Goal: Task Accomplishment & Management: Manage account settings

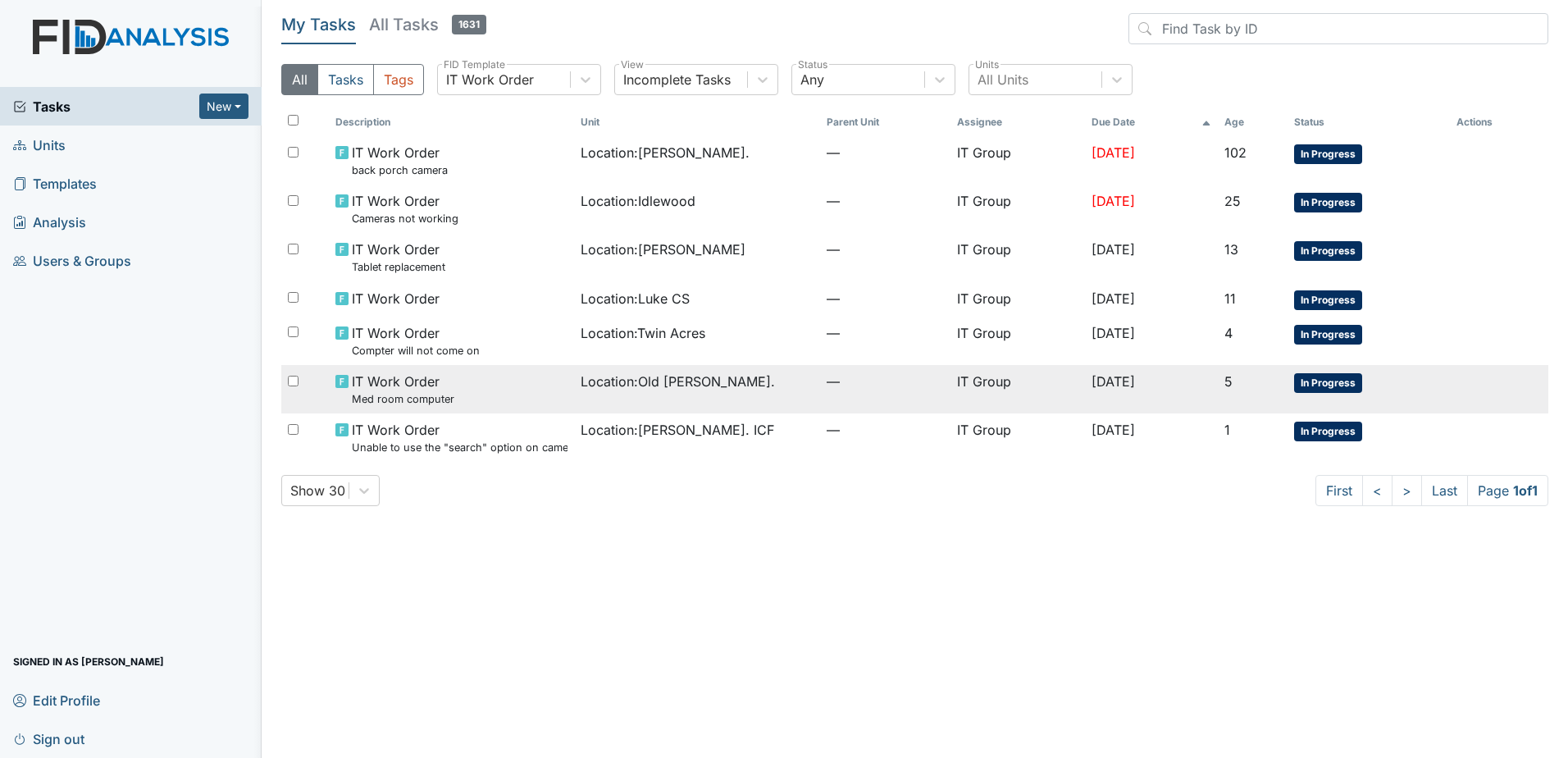
click at [581, 383] on span "Location : Old Roper Rd." at bounding box center [678, 381] width 194 height 20
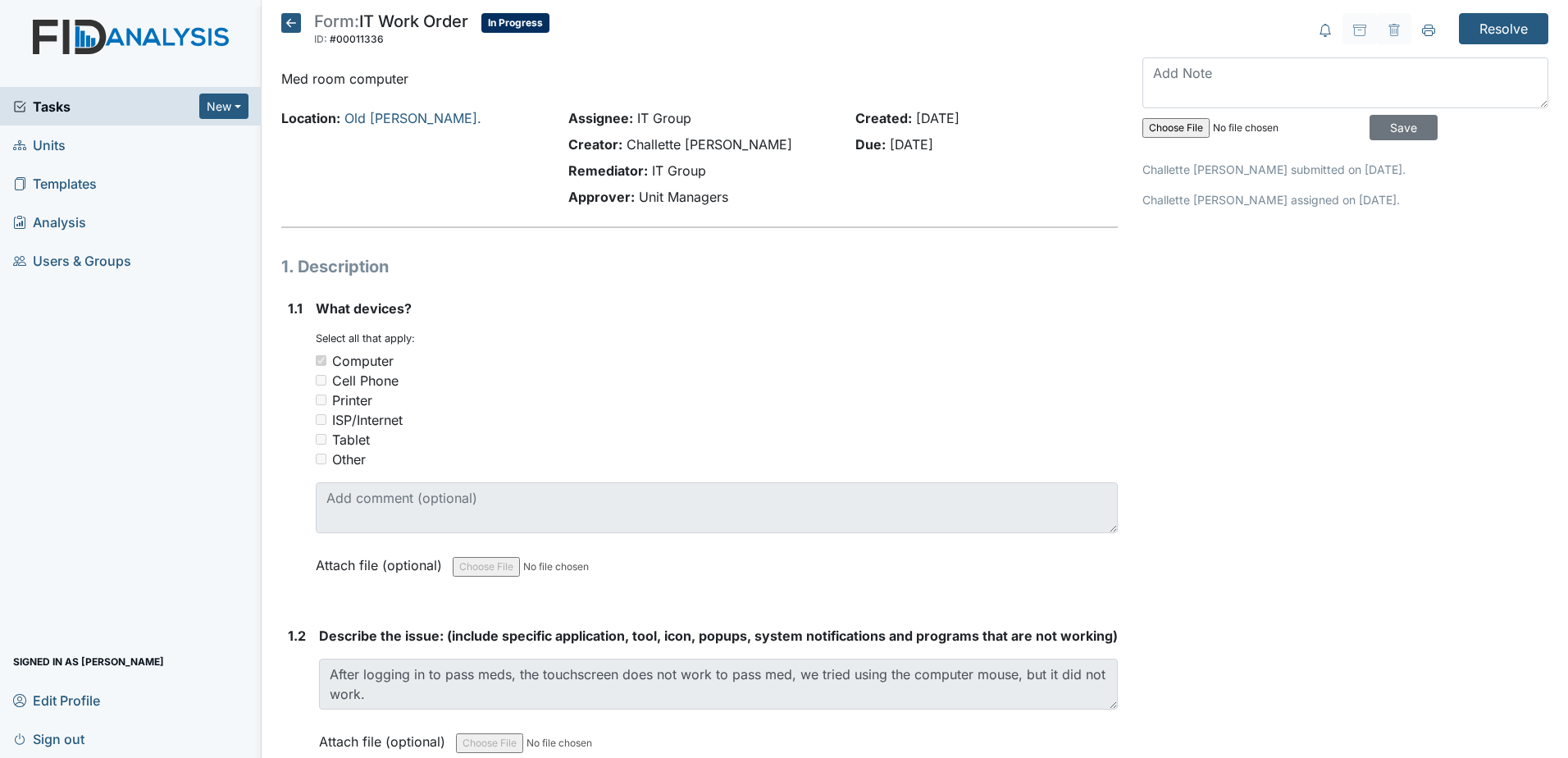
drag, startPoint x: 208, startPoint y: 1, endPoint x: 411, endPoint y: 54, distance: 209.8
click at [415, 55] on header "Form: IT Work Order ID: #00011336 In Progress Autosaving..." at bounding box center [699, 35] width 837 height 43
click at [292, 25] on icon at bounding box center [290, 22] width 20 height 20
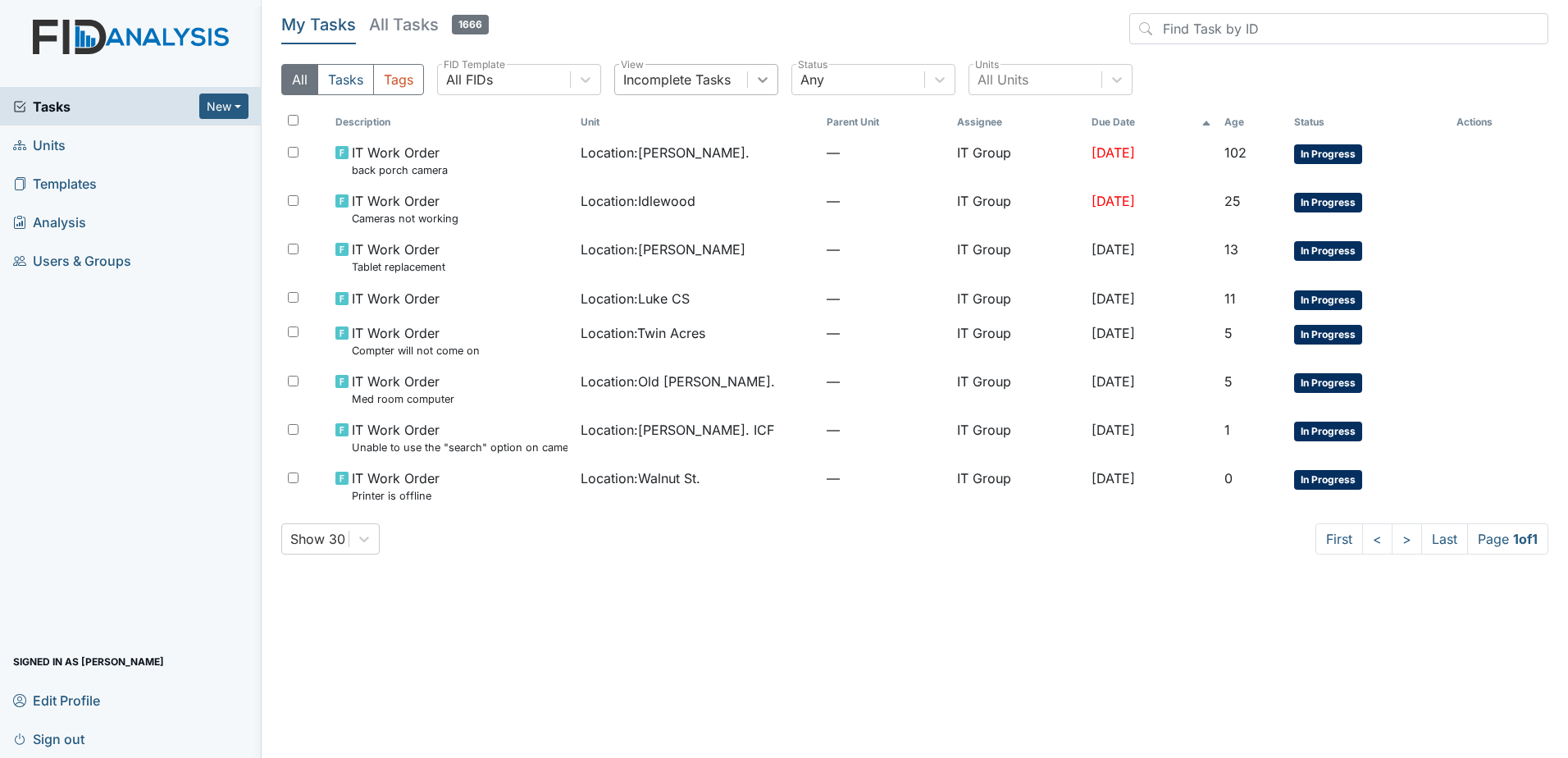
click at [761, 85] on icon at bounding box center [763, 79] width 17 height 17
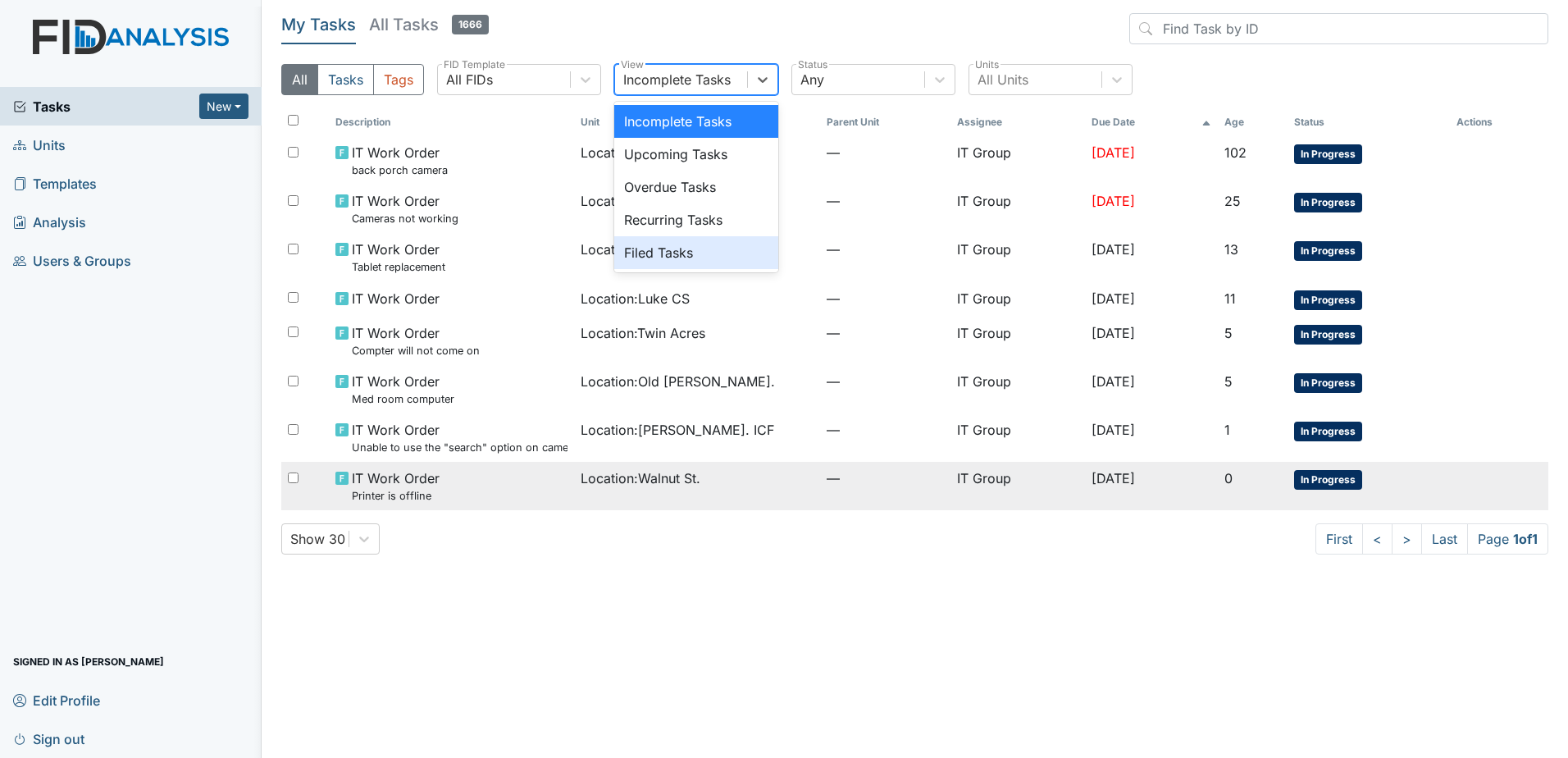
click at [731, 504] on td "Location : Walnut St." at bounding box center [697, 485] width 246 height 49
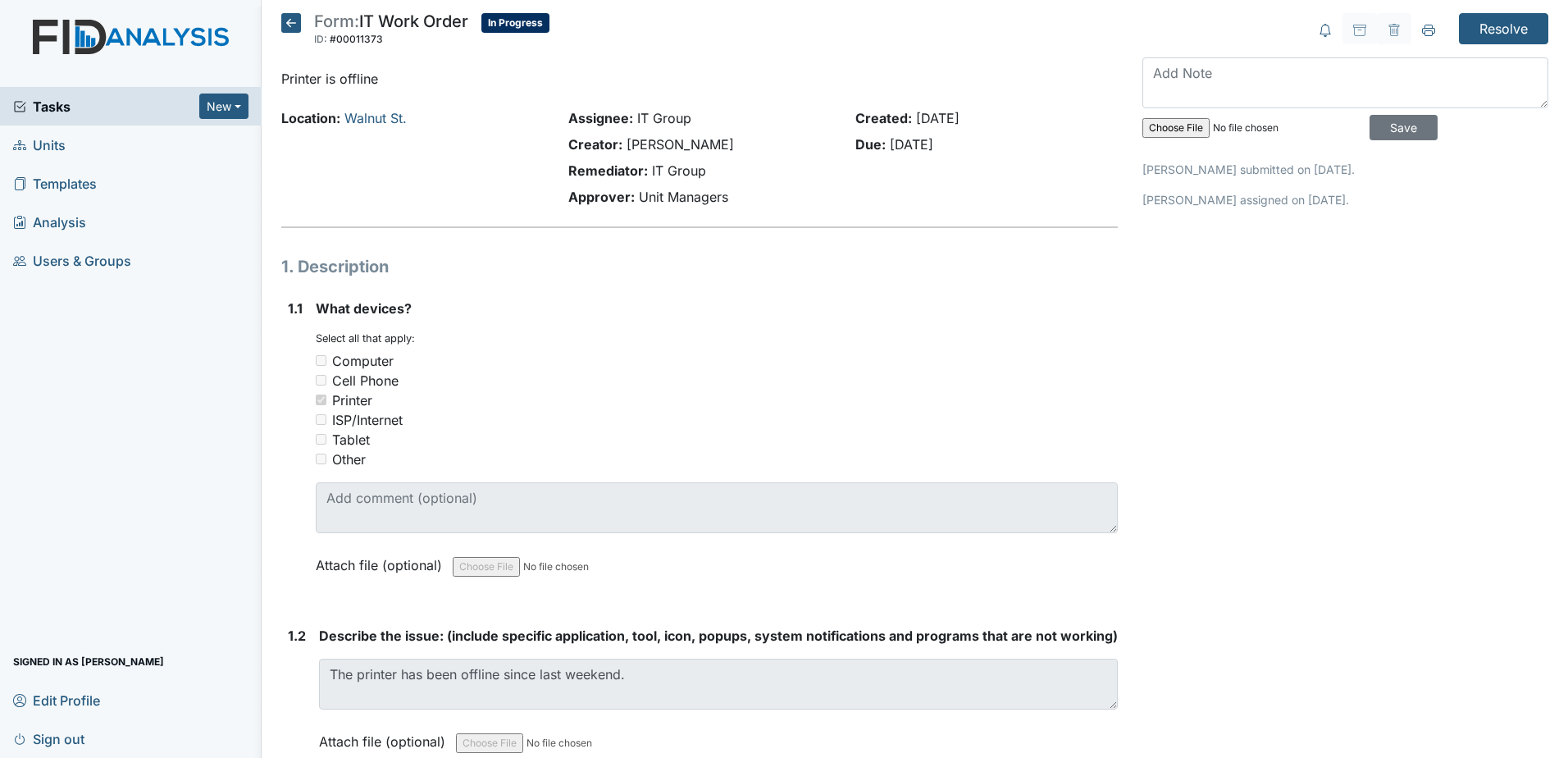
click at [292, 23] on icon at bounding box center [290, 22] width 20 height 20
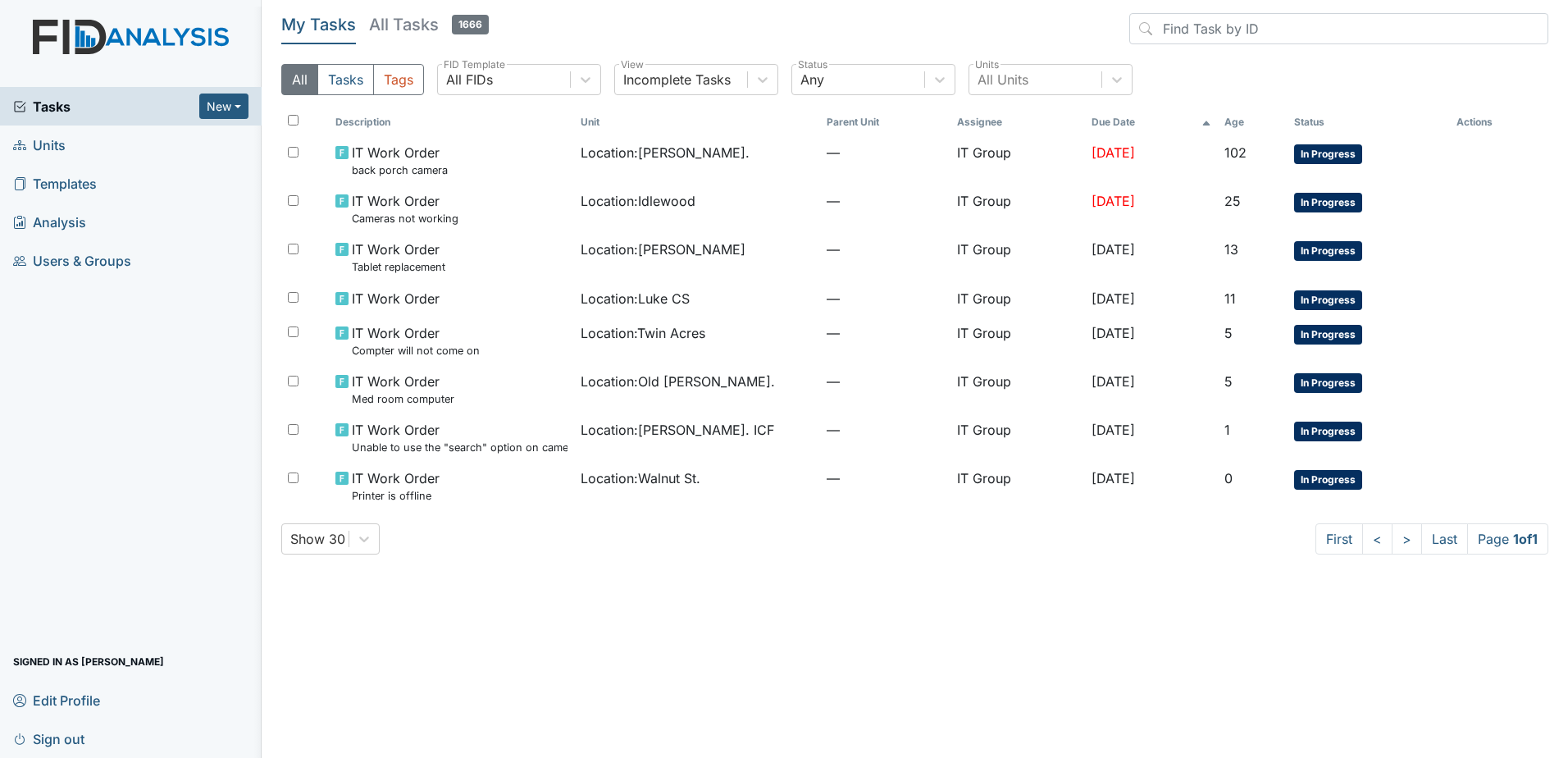
click at [719, 57] on div "My Tasks All Tasks 1666 All Tasks Tags All FIDs FID Template Incomplete Tasks V…" at bounding box center [914, 61] width 1267 height 95
click at [718, 71] on div "Incomplete Tasks" at bounding box center [676, 79] width 107 height 20
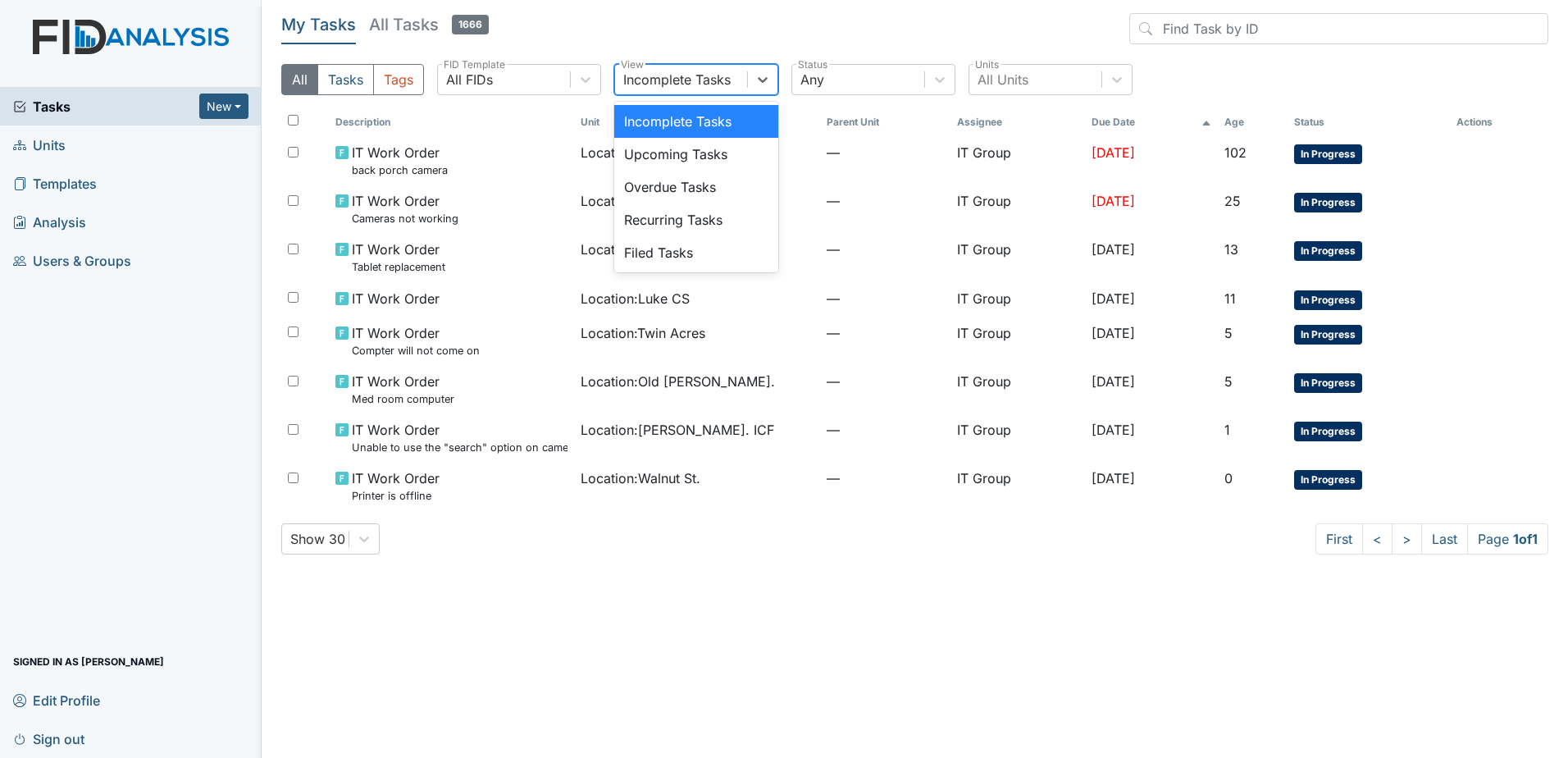
click at [732, 47] on header "My Tasks All Tasks 1666" at bounding box center [914, 32] width 1267 height 37
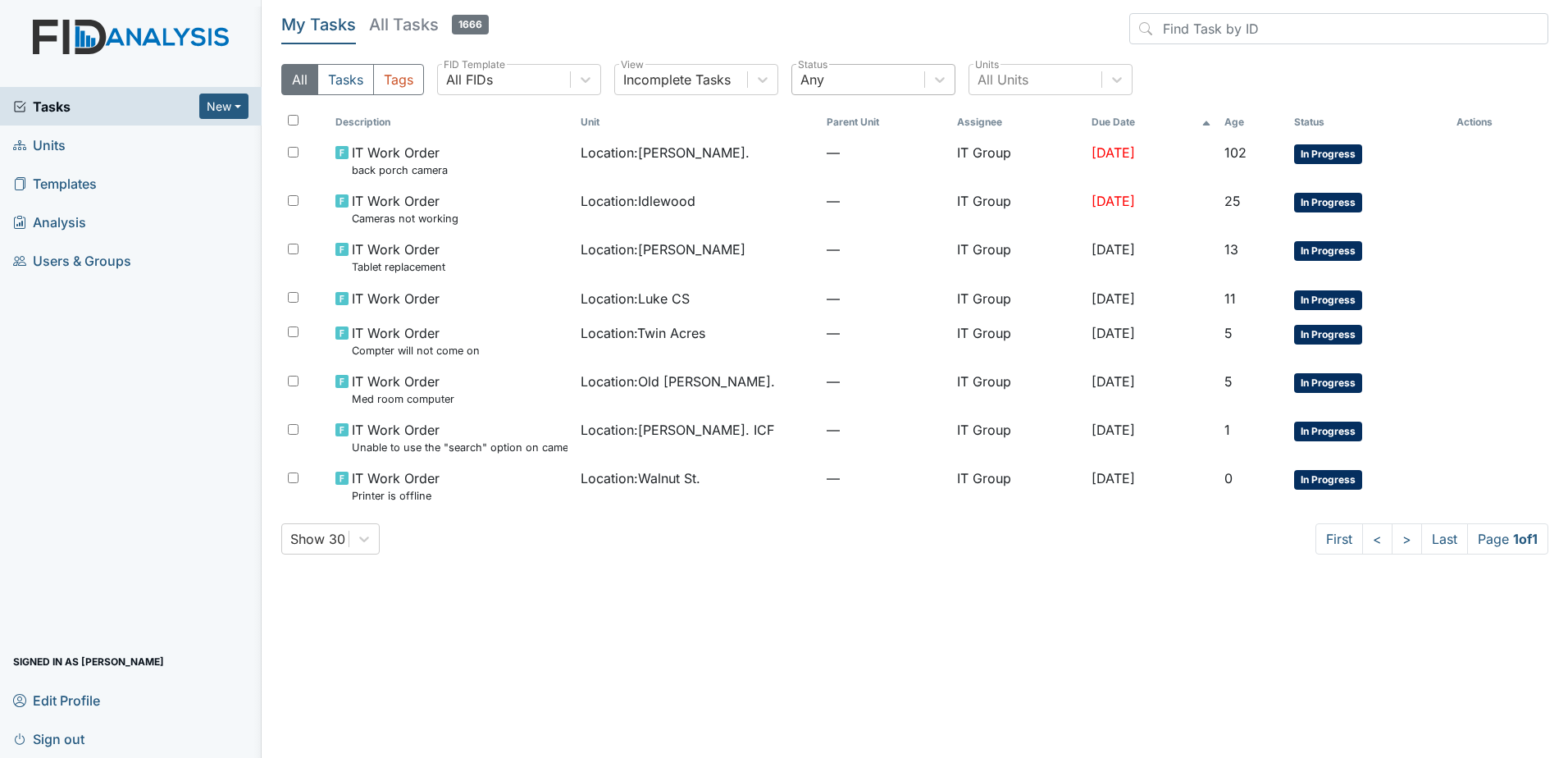
click at [837, 66] on div "Any" at bounding box center [857, 79] width 132 height 30
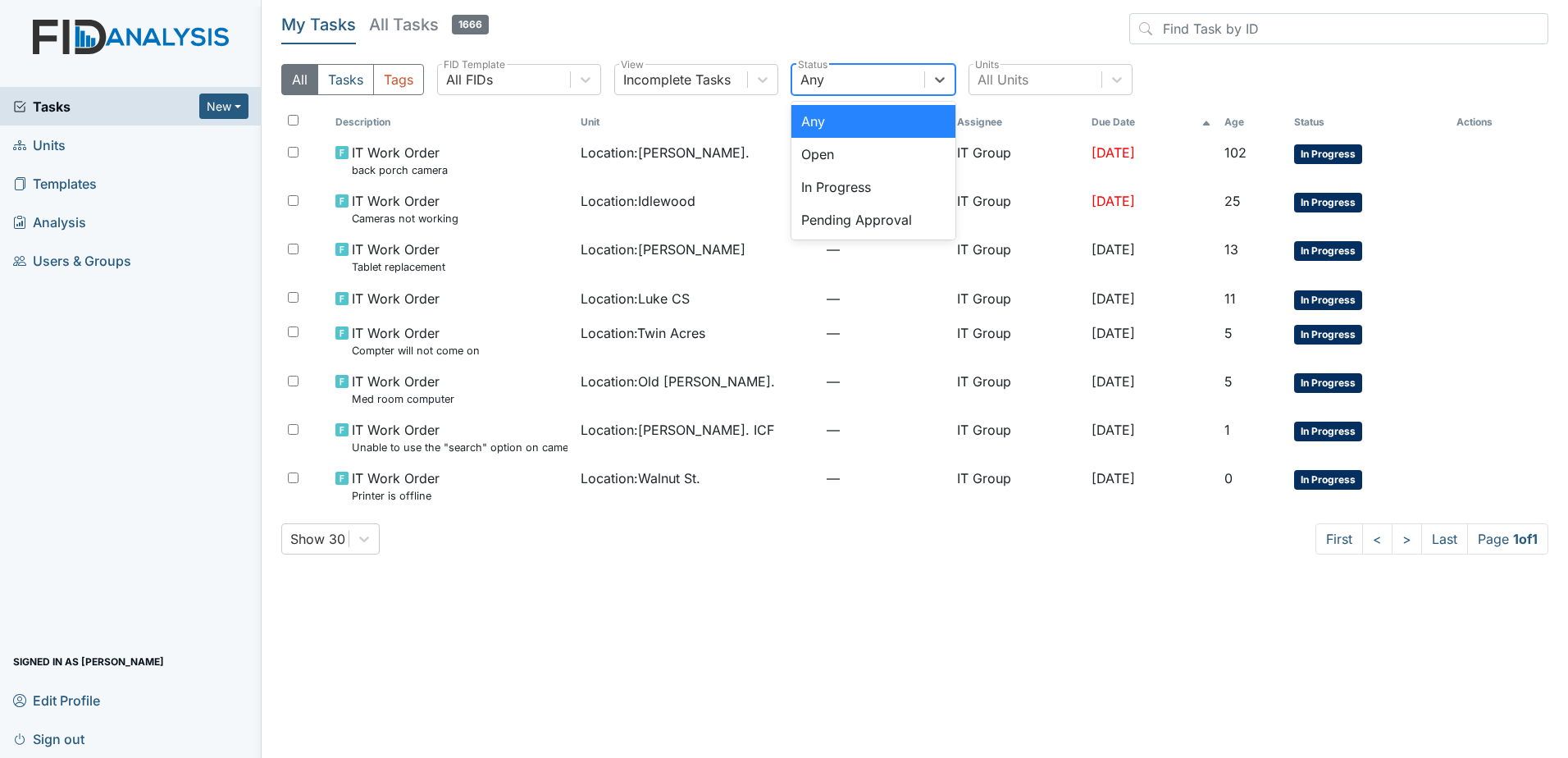
click at [662, 24] on header "My Tasks All Tasks 1666" at bounding box center [914, 32] width 1267 height 37
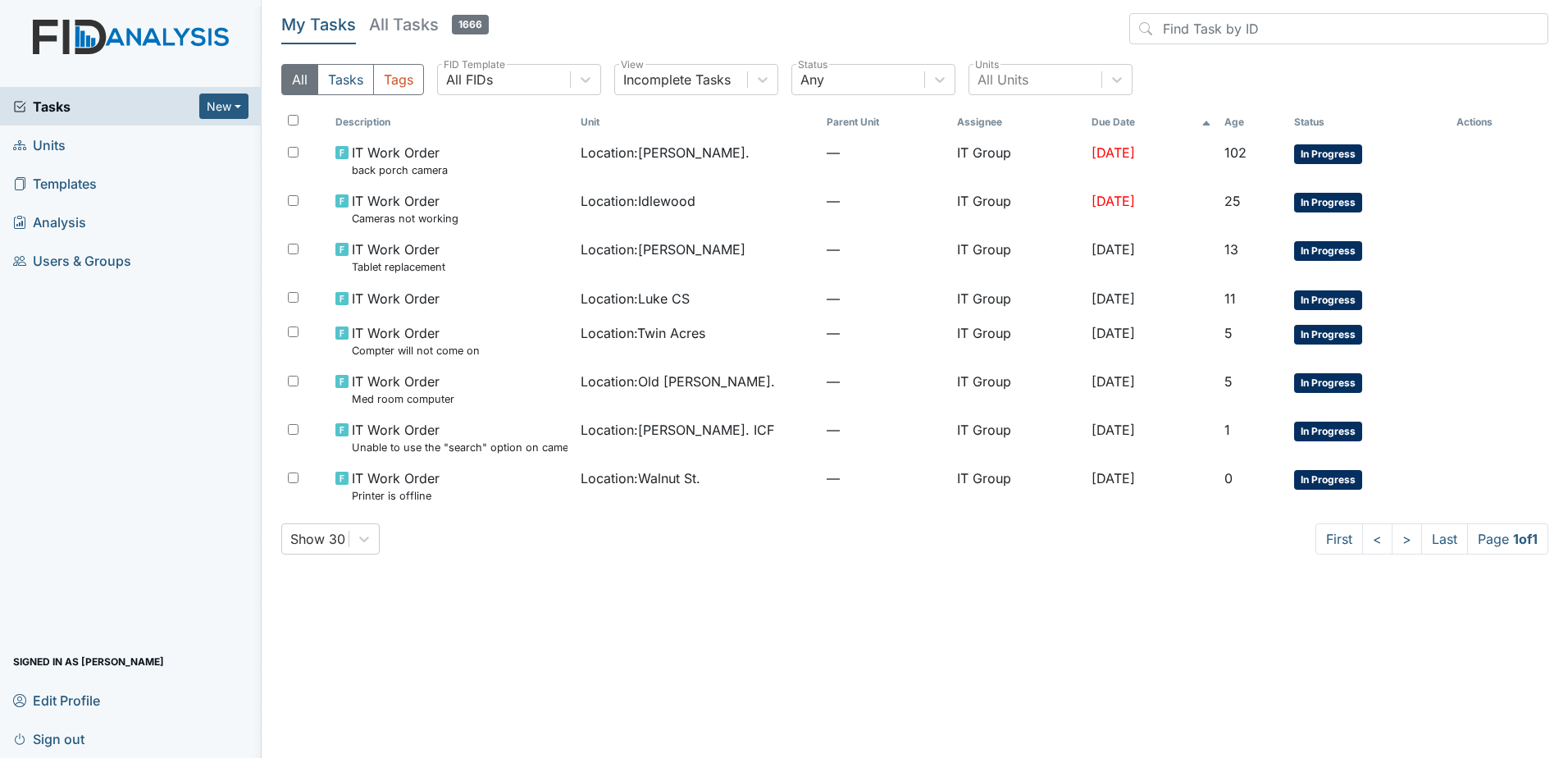
click at [374, 25] on h5 "All Tasks 1666" at bounding box center [429, 24] width 120 height 23
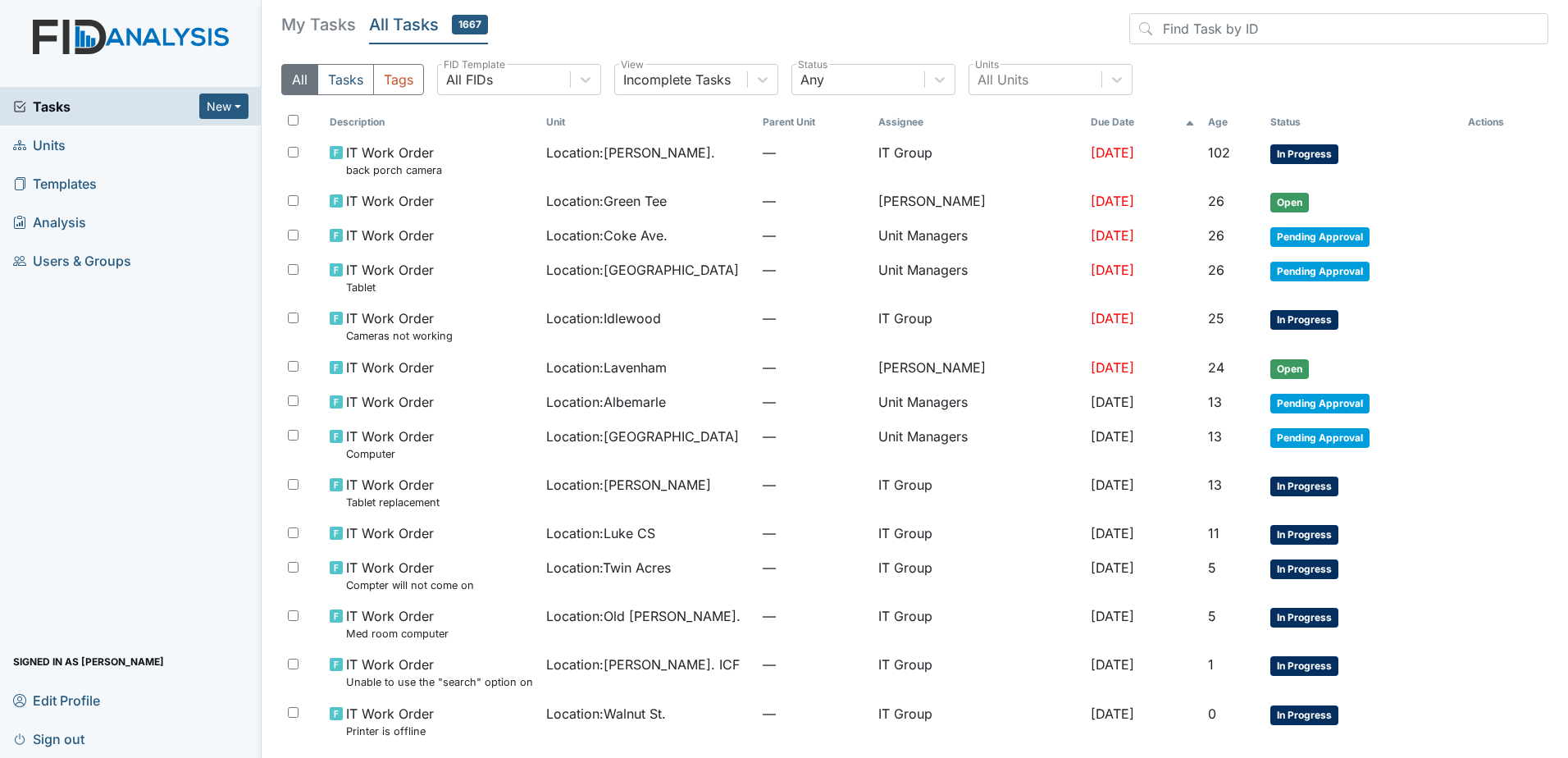
click at [665, 57] on div "My Tasks All Tasks 1667 All Tasks Tags All FIDs FID Template Incomplete Tasks V…" at bounding box center [914, 61] width 1267 height 95
click at [664, 67] on div "Incomplete Tasks" at bounding box center [681, 79] width 132 height 30
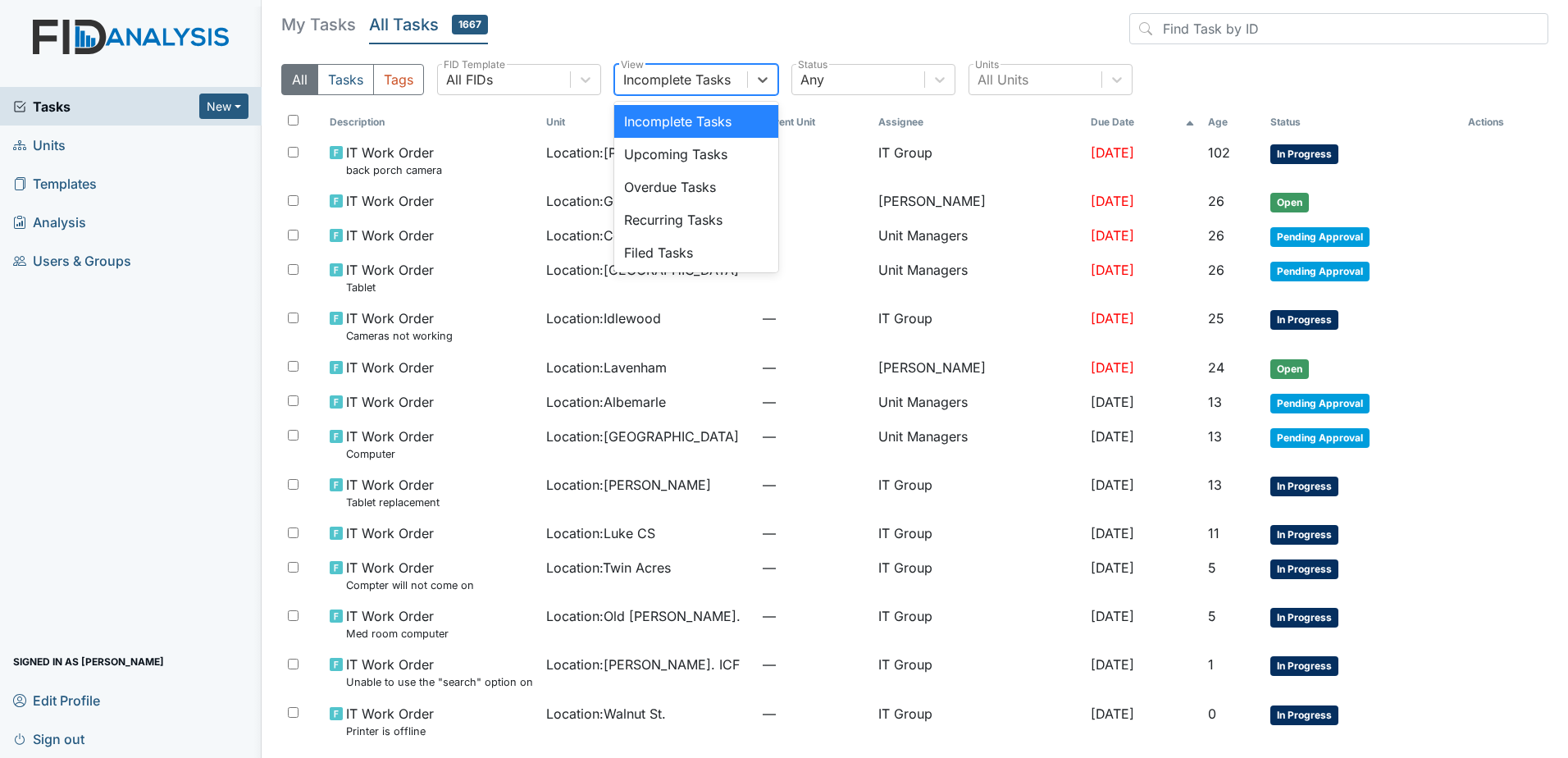
click at [667, 44] on header "My Tasks All Tasks 1667" at bounding box center [914, 32] width 1267 height 37
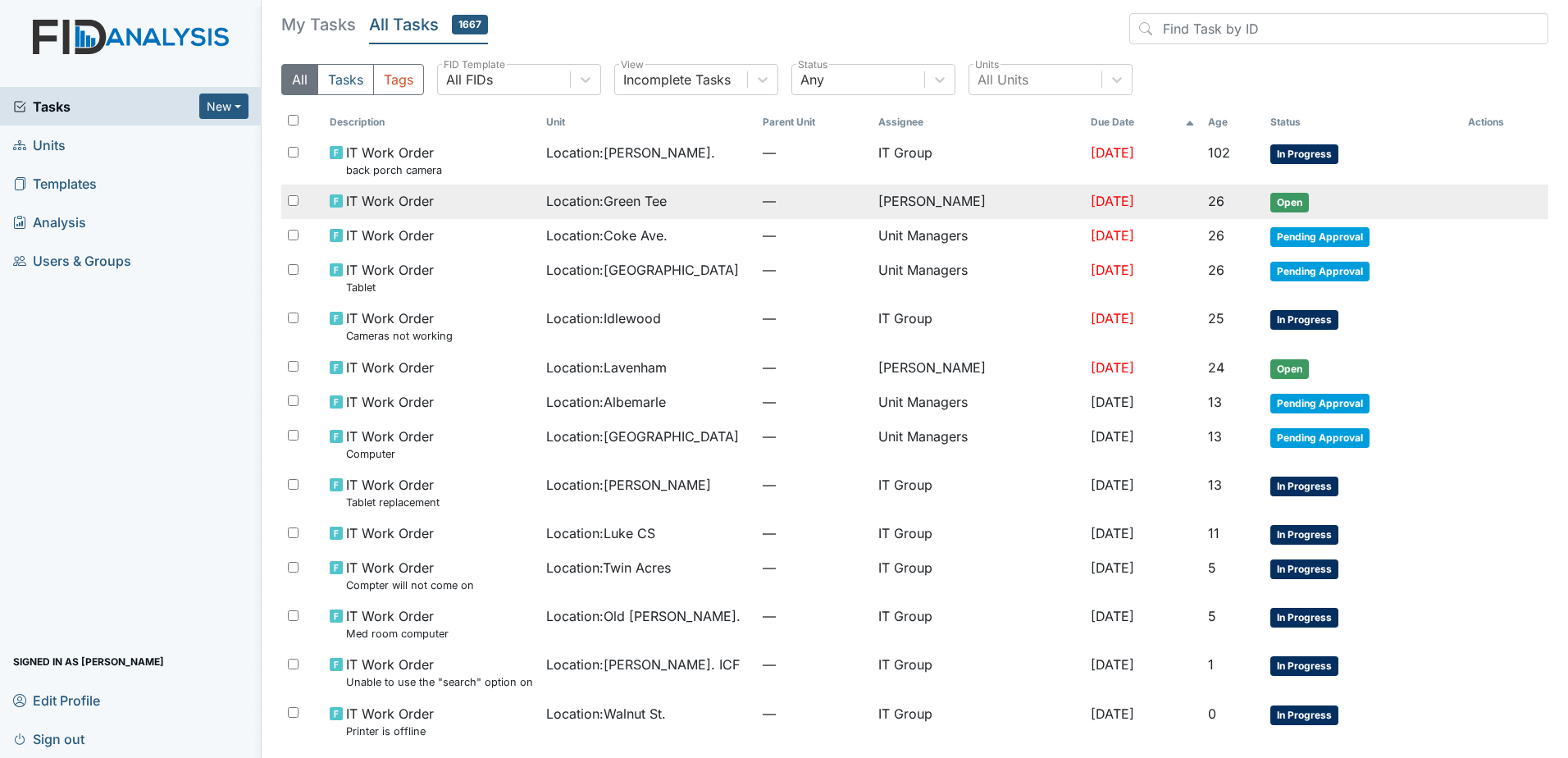
click at [563, 202] on span "Location : Green Tee" at bounding box center [606, 201] width 120 height 20
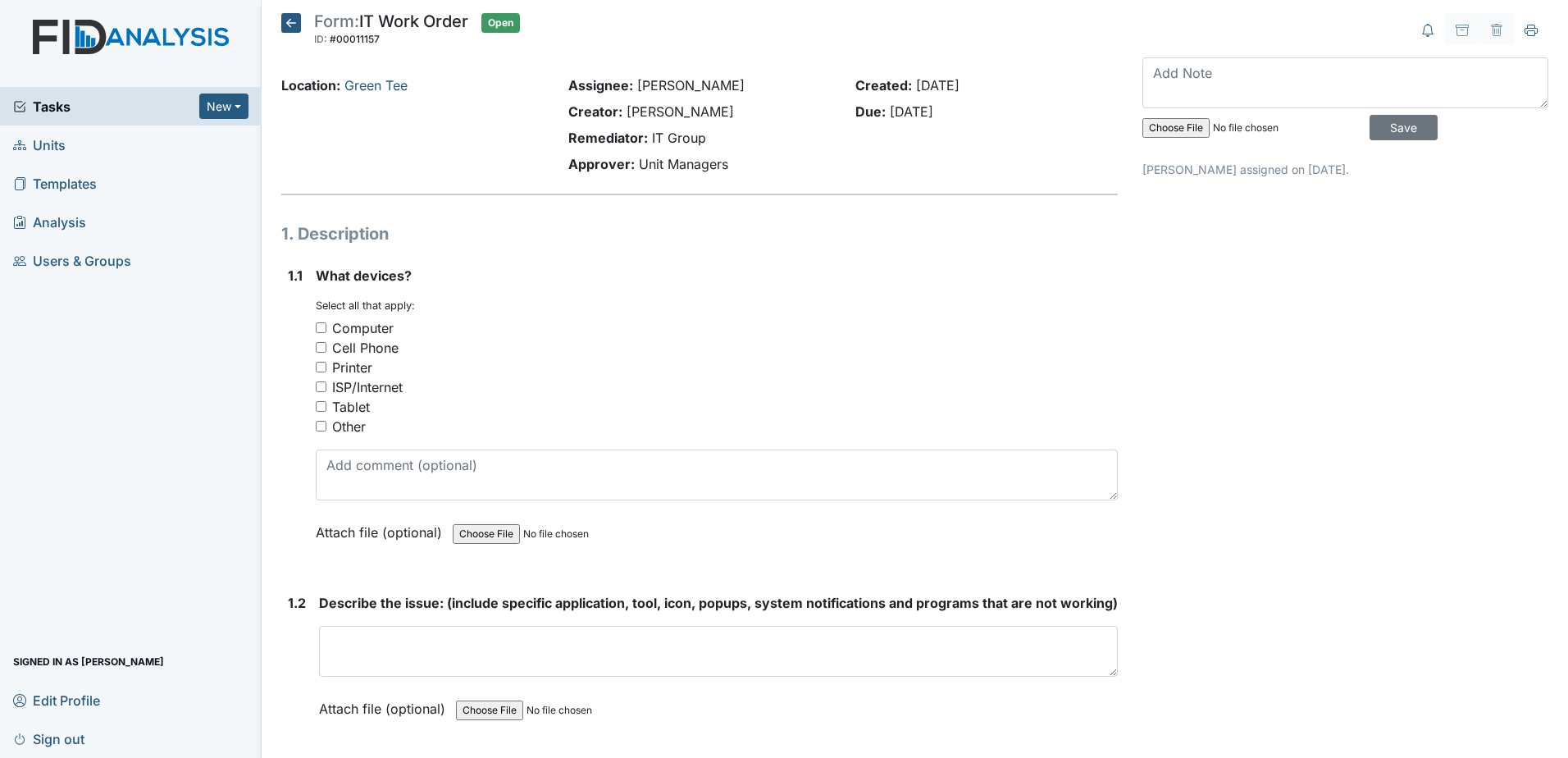
click at [282, 17] on icon at bounding box center [290, 22] width 20 height 20
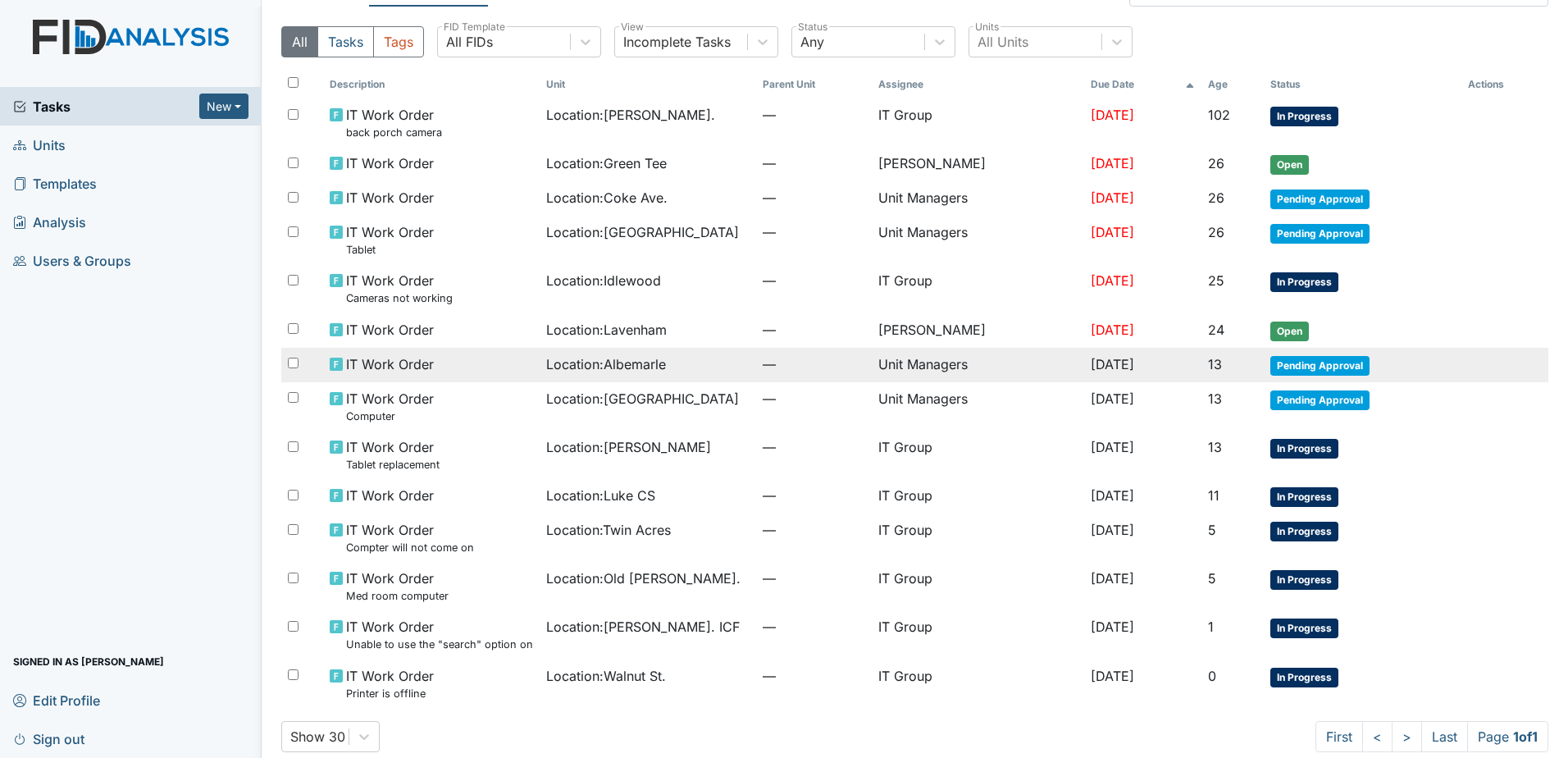
scroll to position [58, 0]
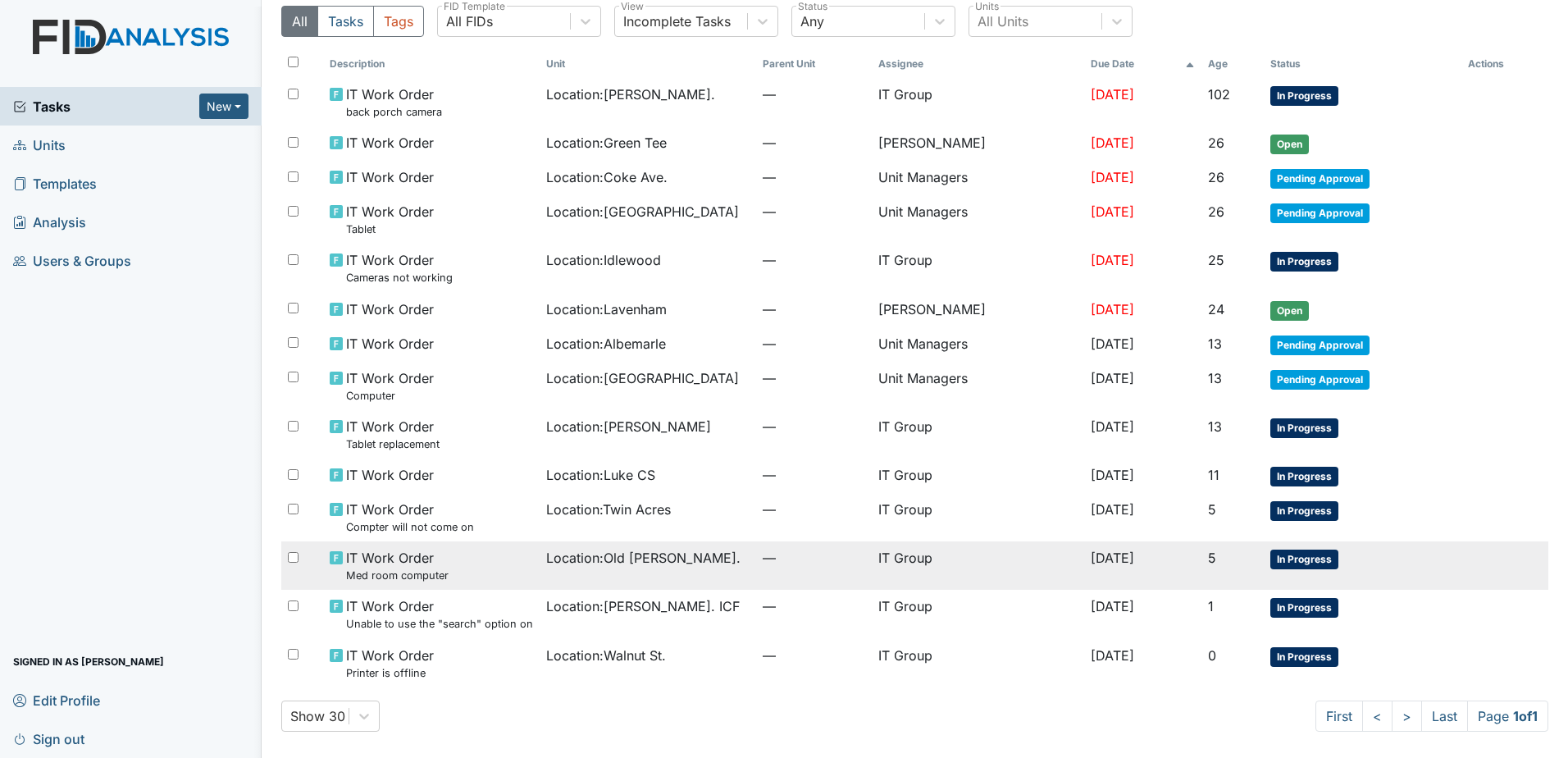
click at [695, 573] on td "Location : Old Roper Rd." at bounding box center [648, 566] width 217 height 49
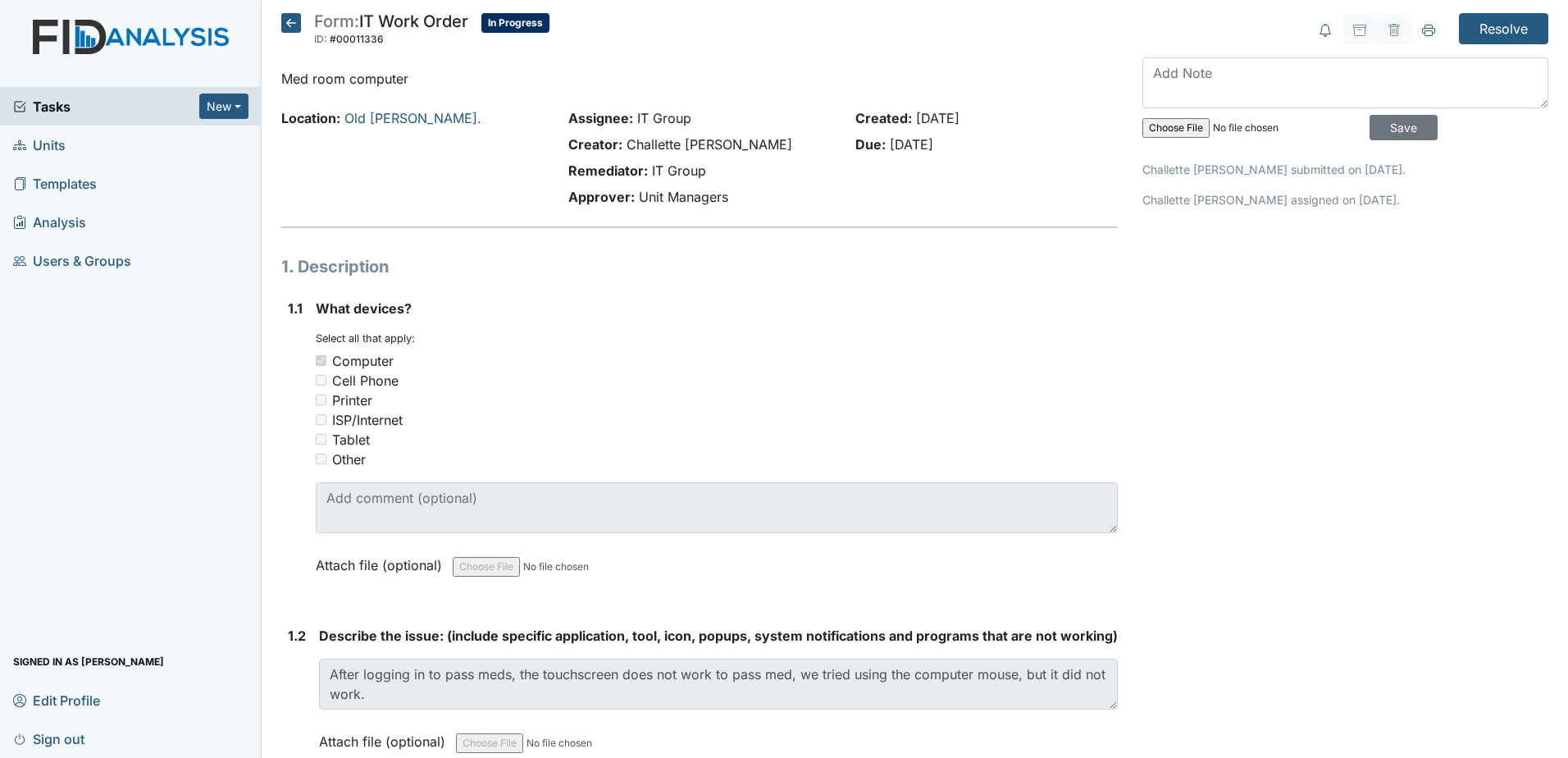
click at [292, 27] on icon at bounding box center [290, 22] width 20 height 20
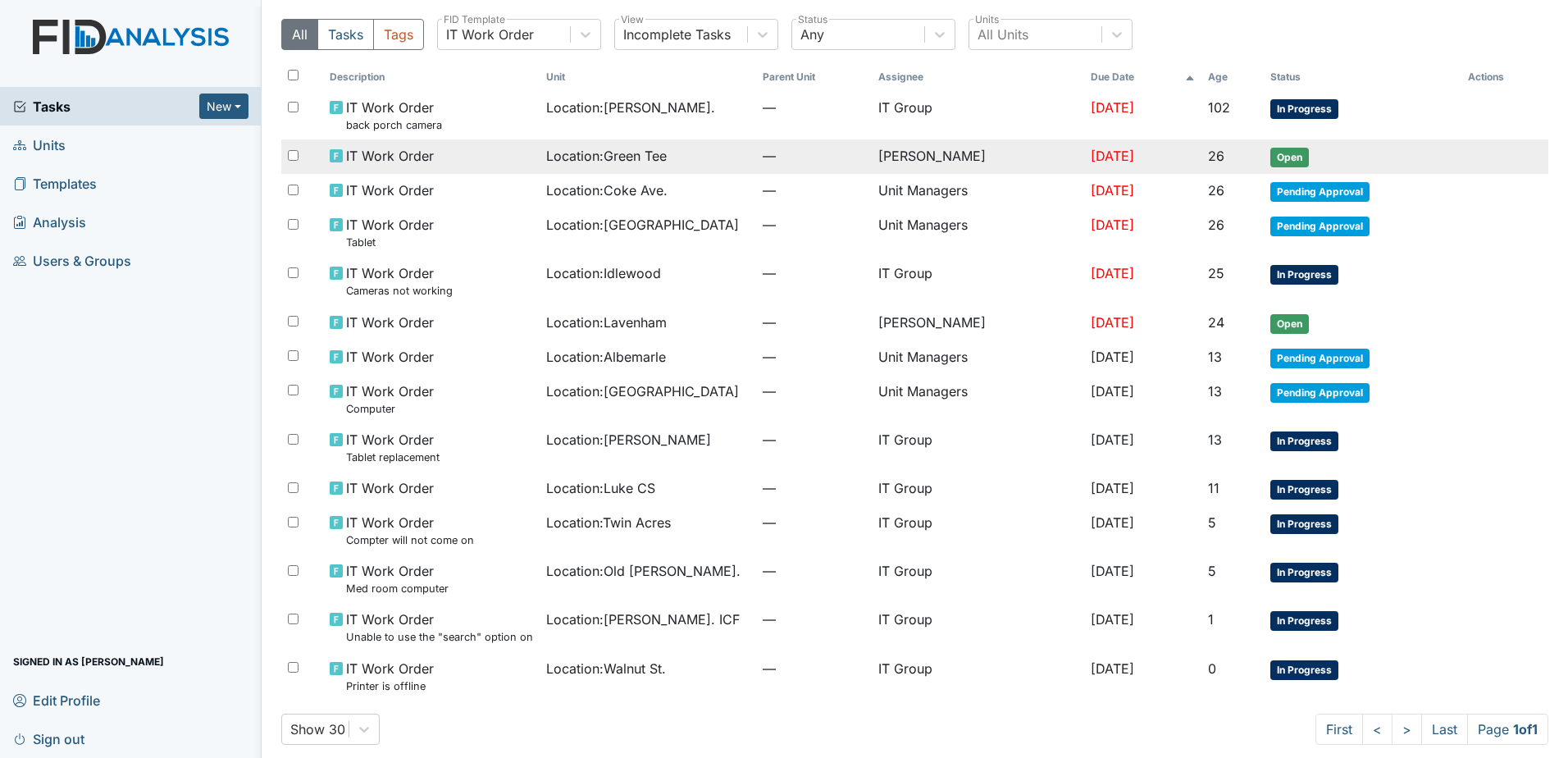
scroll to position [58, 0]
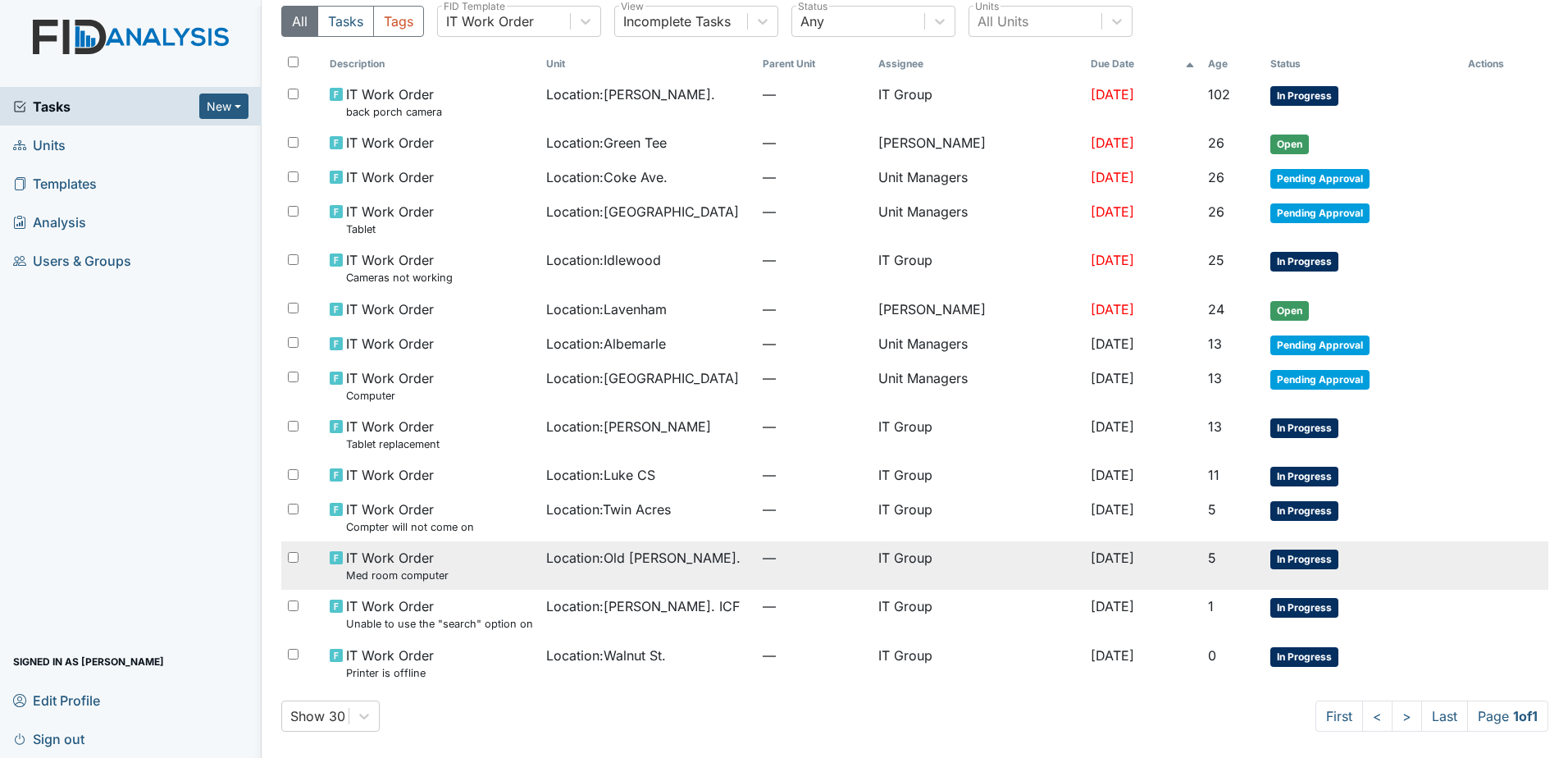
click at [771, 578] on td "—" at bounding box center [814, 566] width 116 height 49
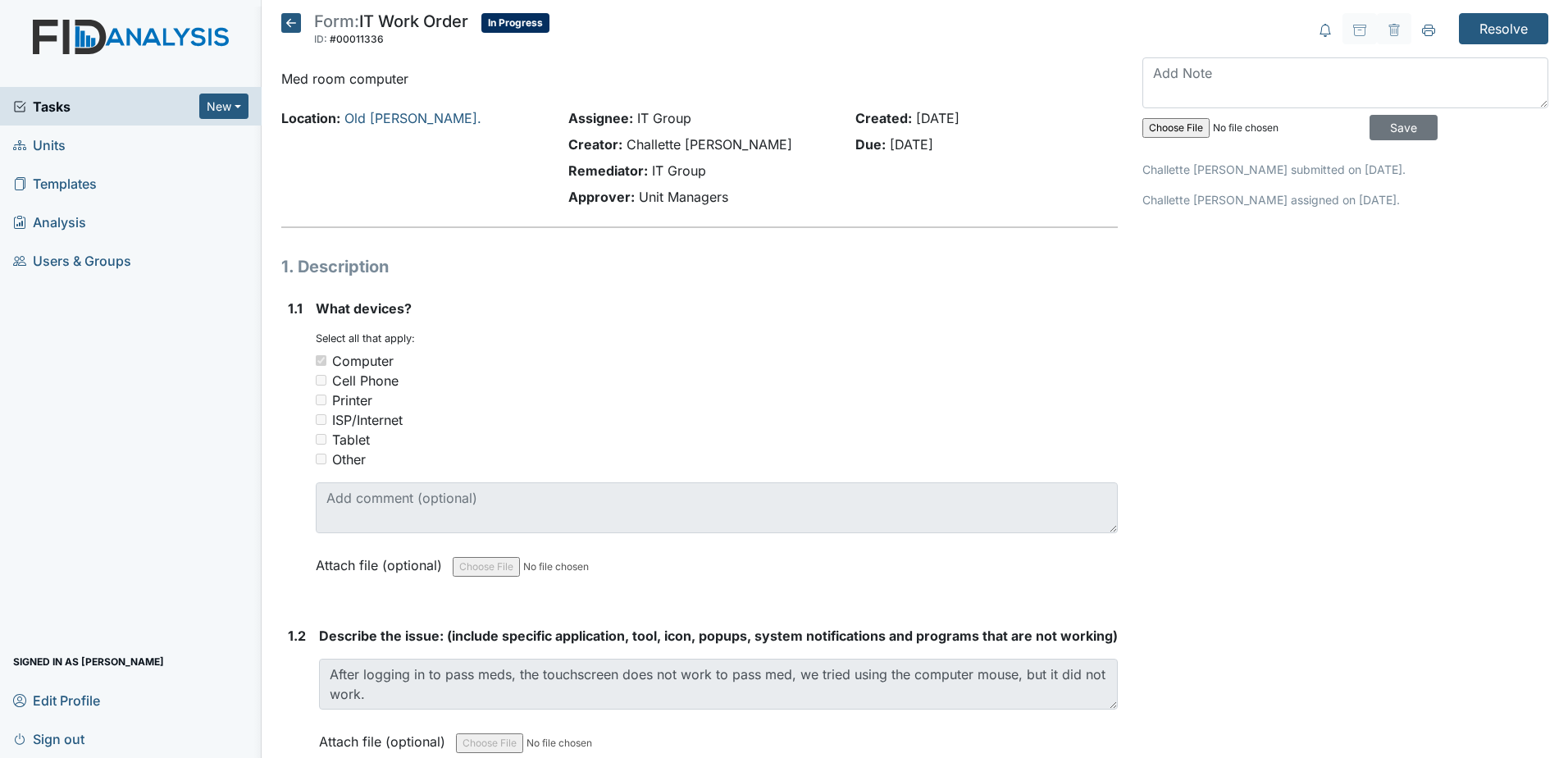
click at [282, 29] on icon at bounding box center [290, 22] width 20 height 20
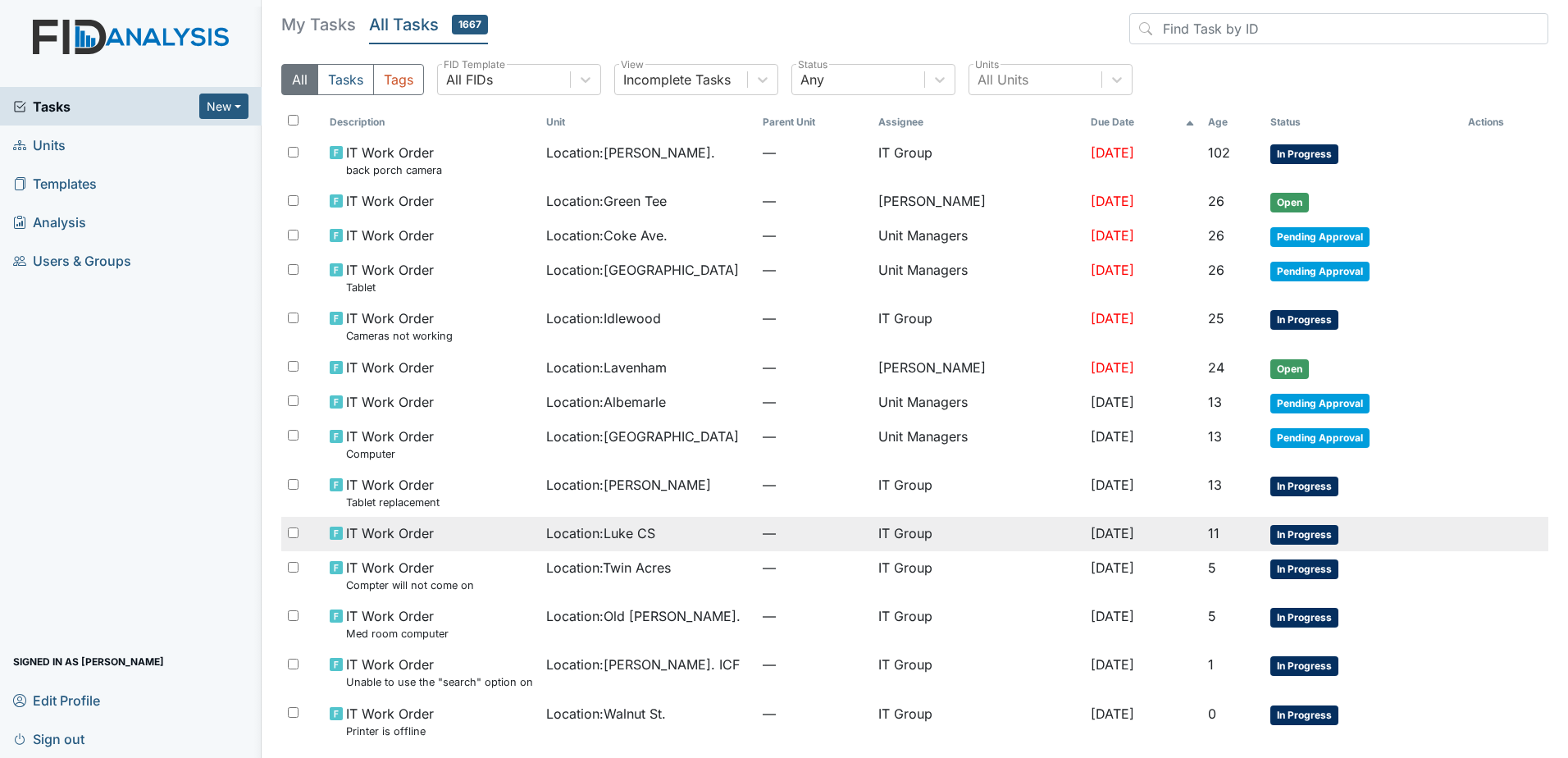
click at [614, 528] on span "Location : Luke CS" at bounding box center [600, 532] width 109 height 20
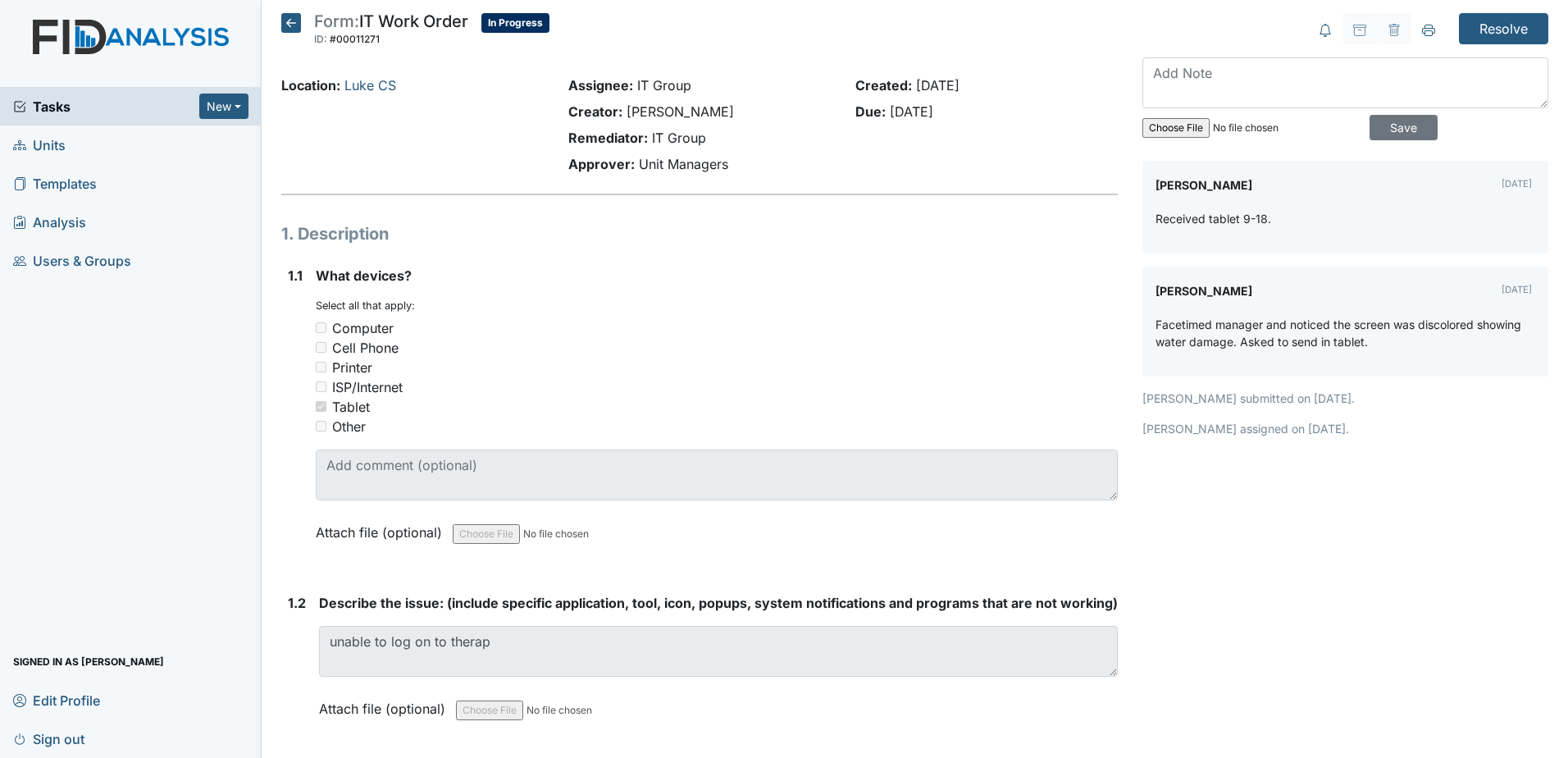
click at [293, 31] on icon at bounding box center [290, 22] width 20 height 20
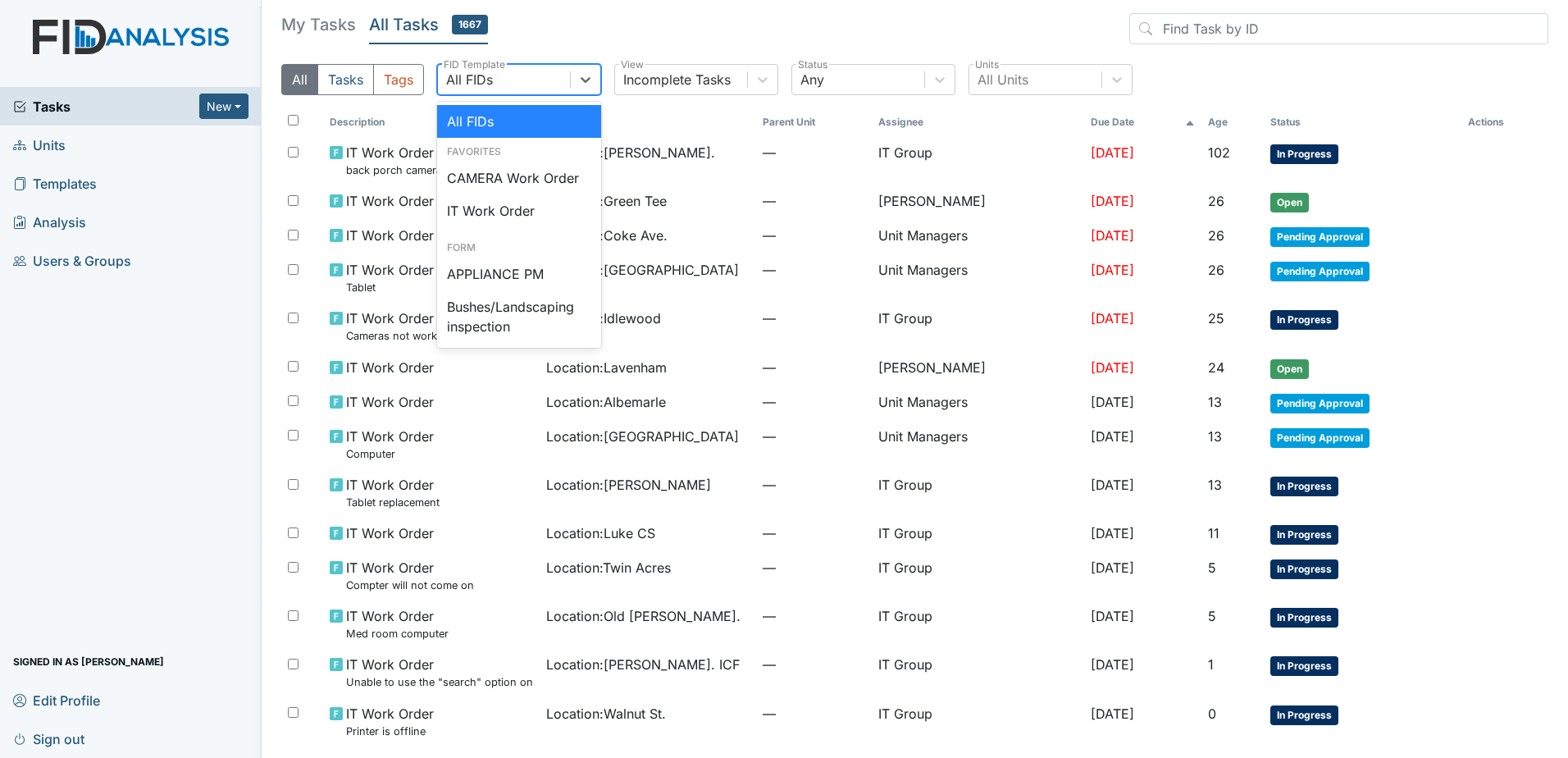
click at [563, 77] on div "All FIDs" at bounding box center [503, 79] width 132 height 30
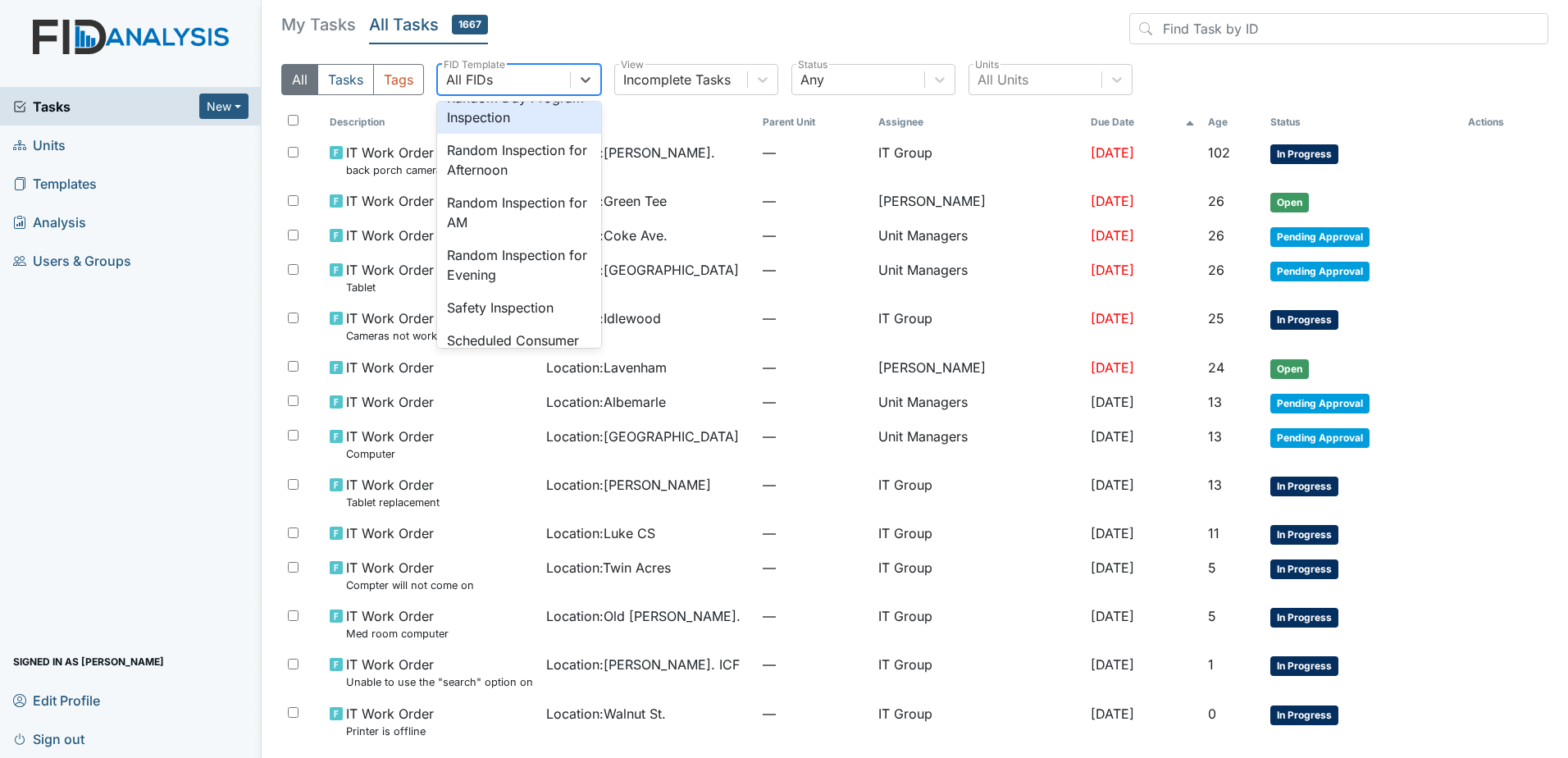
scroll to position [2020, 0]
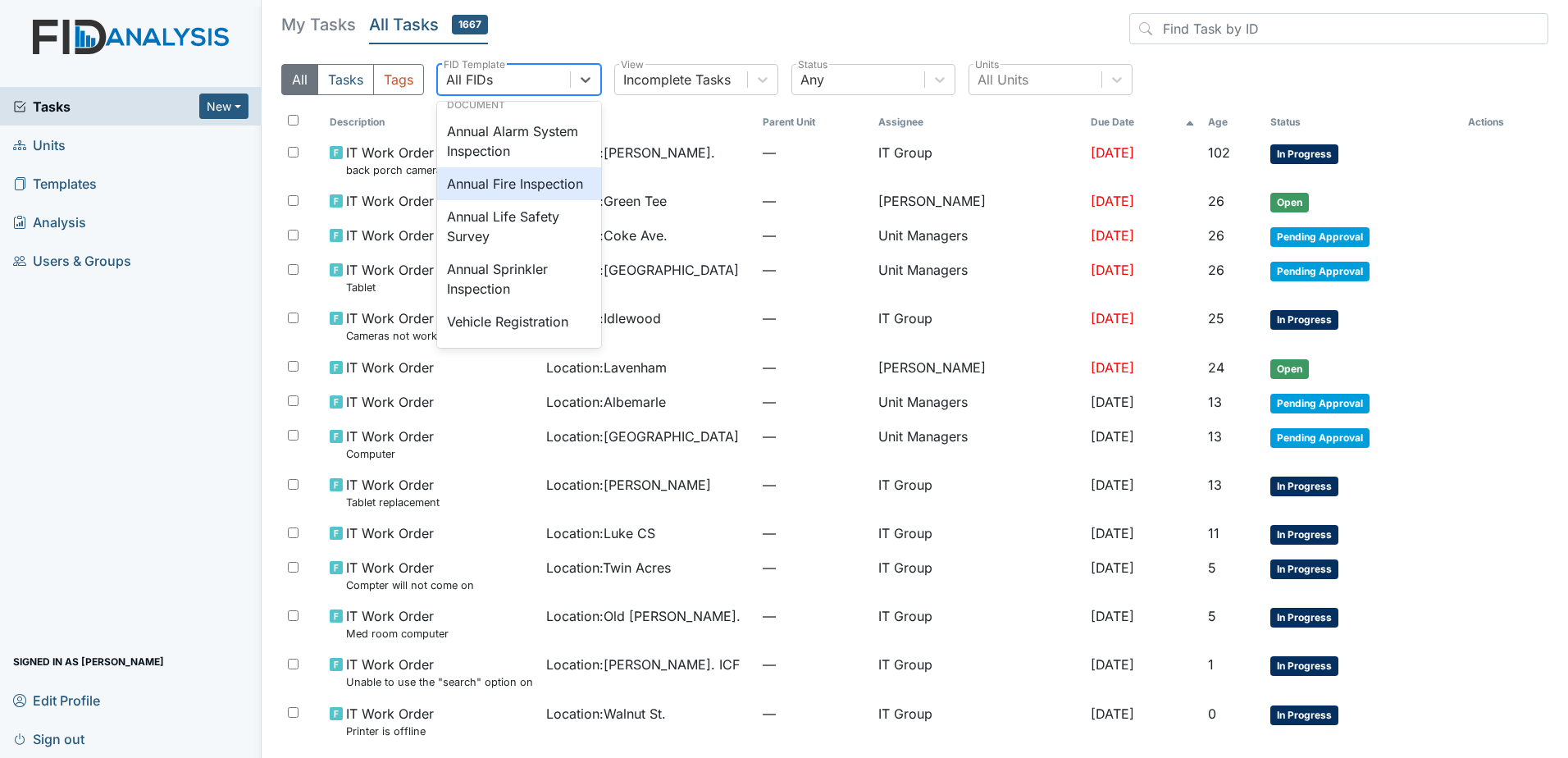
click at [1157, 73] on div "All Tasks Tags option Annual Fire Inspection focused, 0 of 5. 49 results availa…" at bounding box center [914, 86] width 1267 height 44
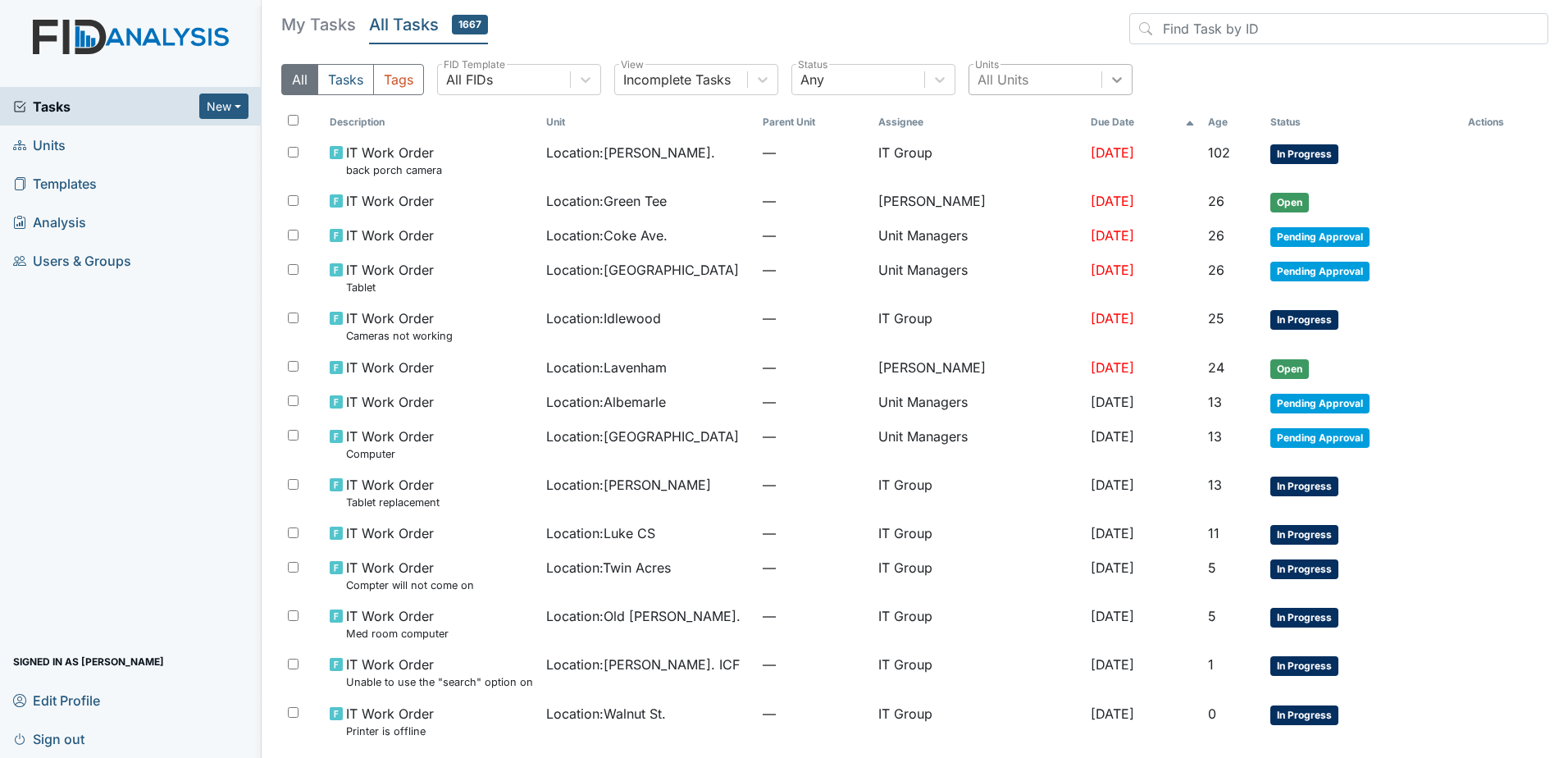
click at [1126, 82] on div at bounding box center [1117, 79] width 30 height 30
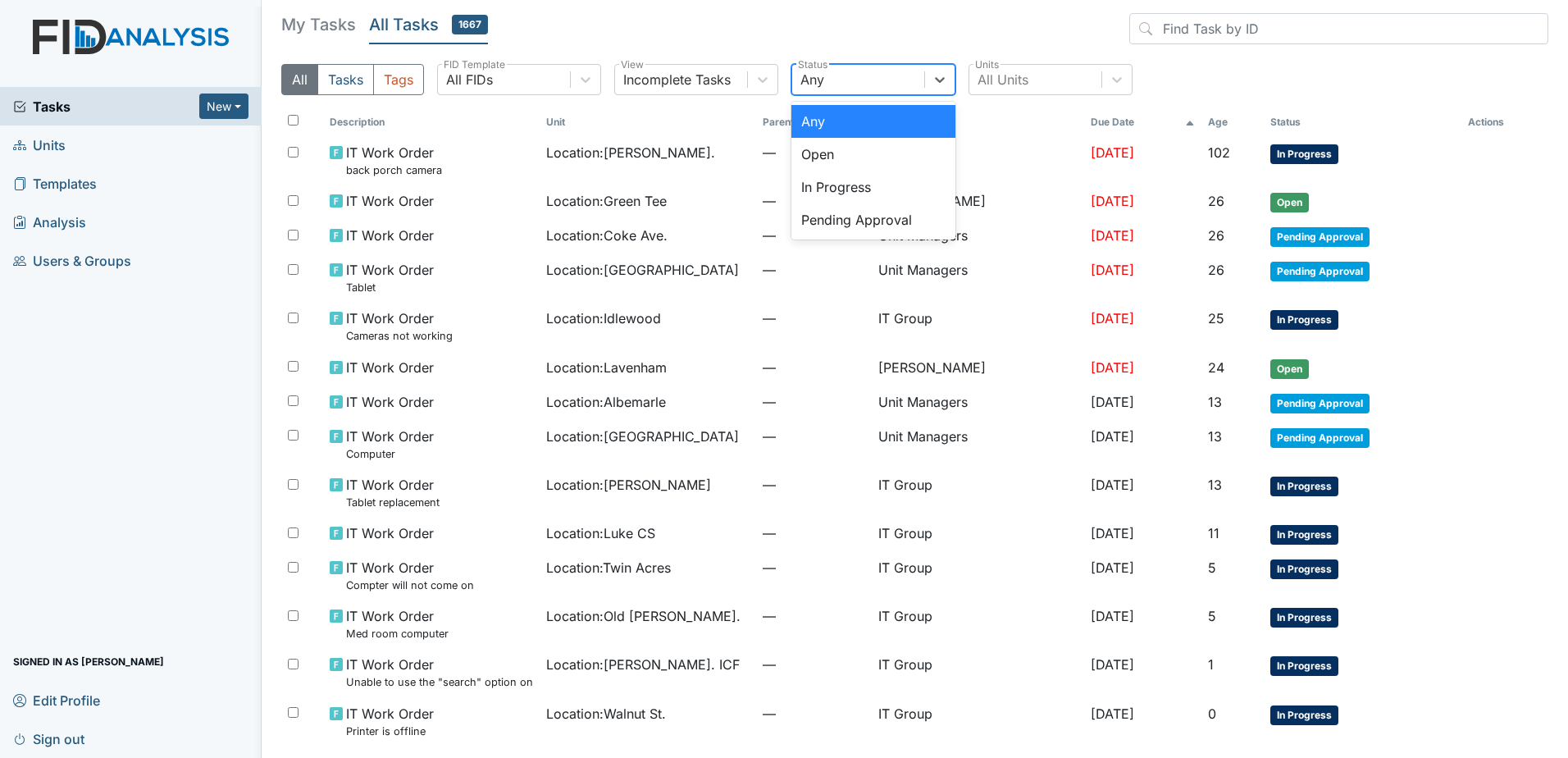
click at [866, 84] on div "Any" at bounding box center [857, 79] width 132 height 30
click at [873, 217] on div "Pending Approval" at bounding box center [874, 219] width 164 height 33
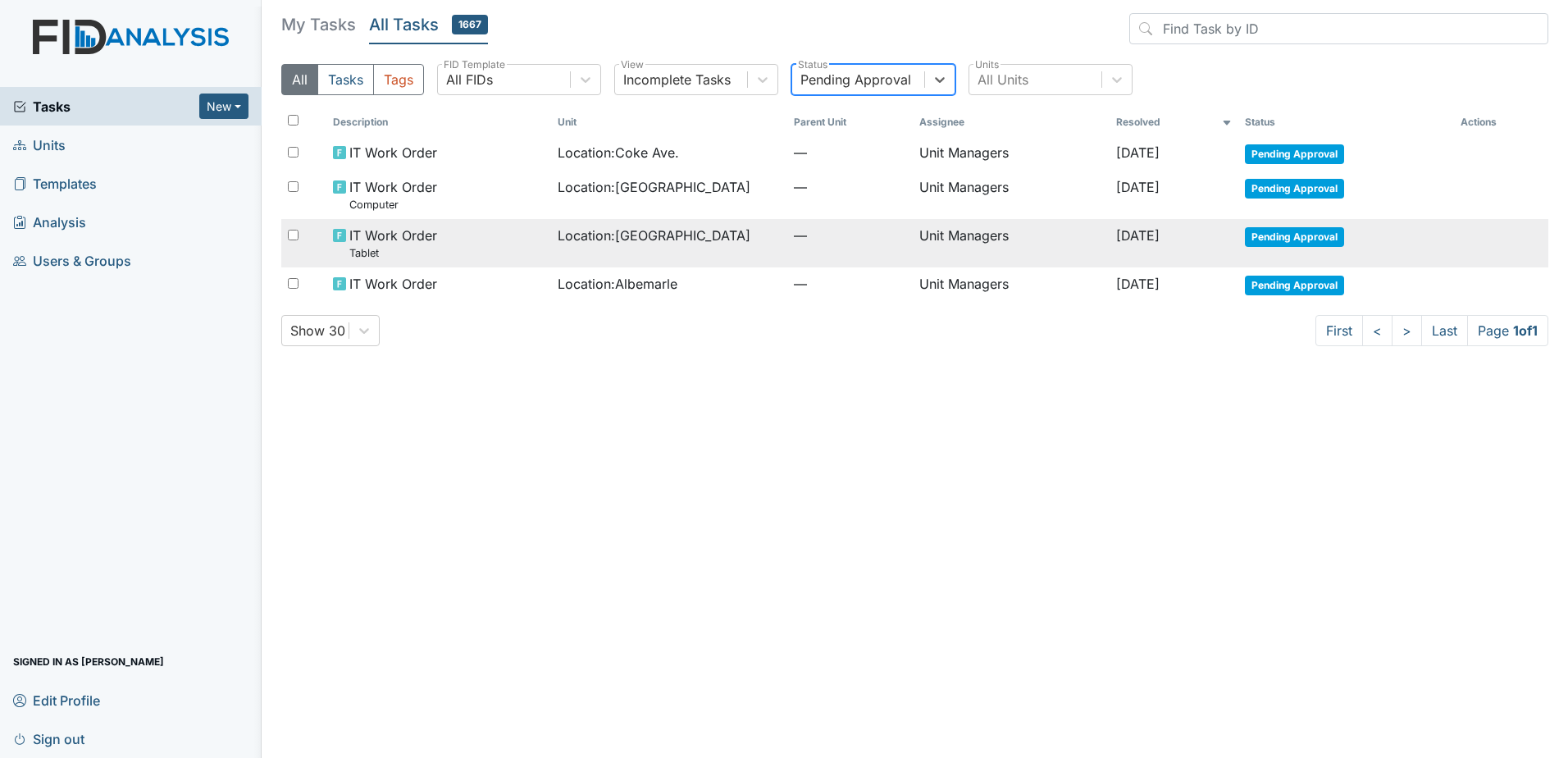
click at [794, 236] on span "—" at bounding box center [850, 235] width 112 height 20
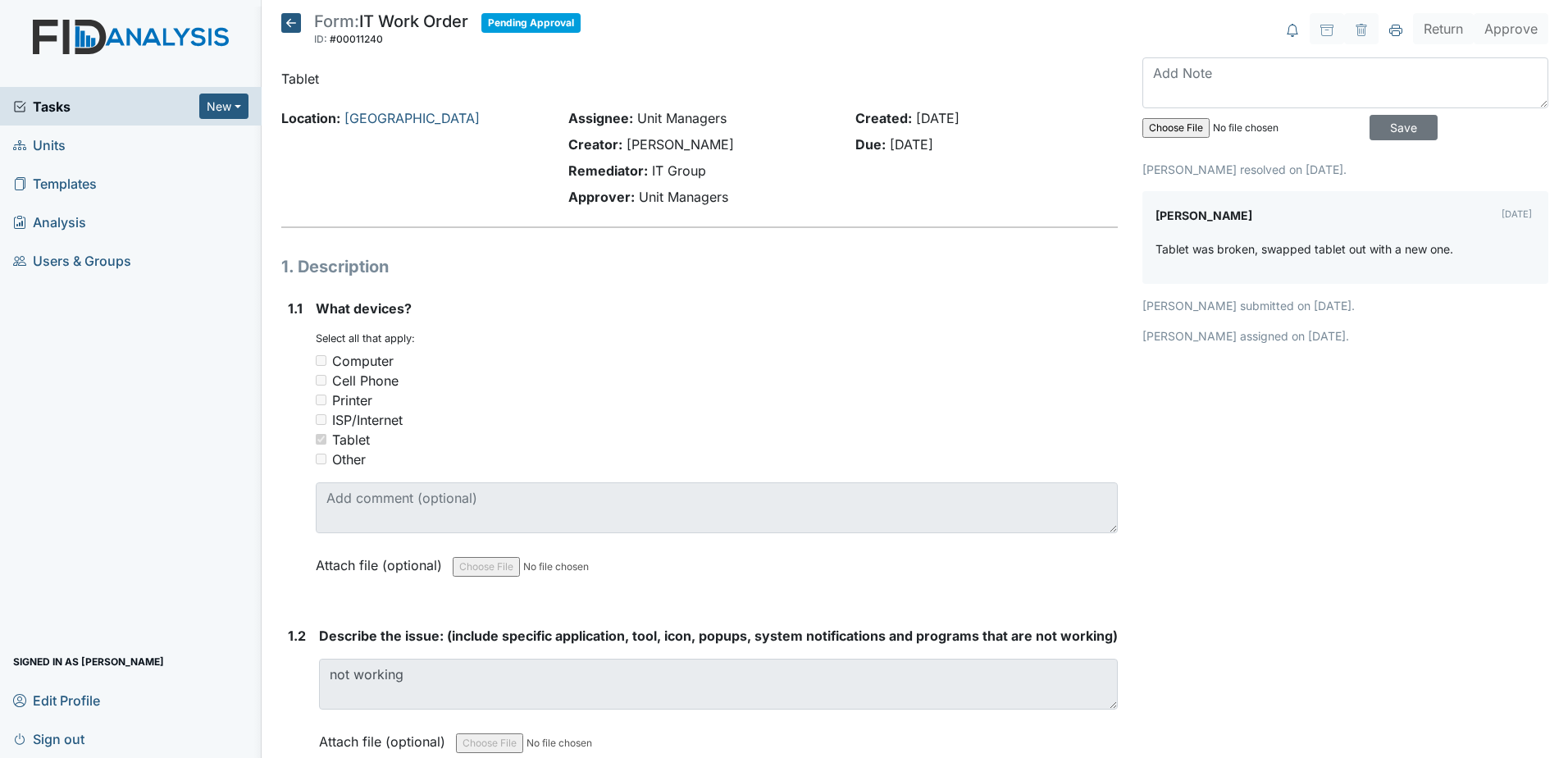
click at [294, 22] on icon at bounding box center [290, 22] width 20 height 20
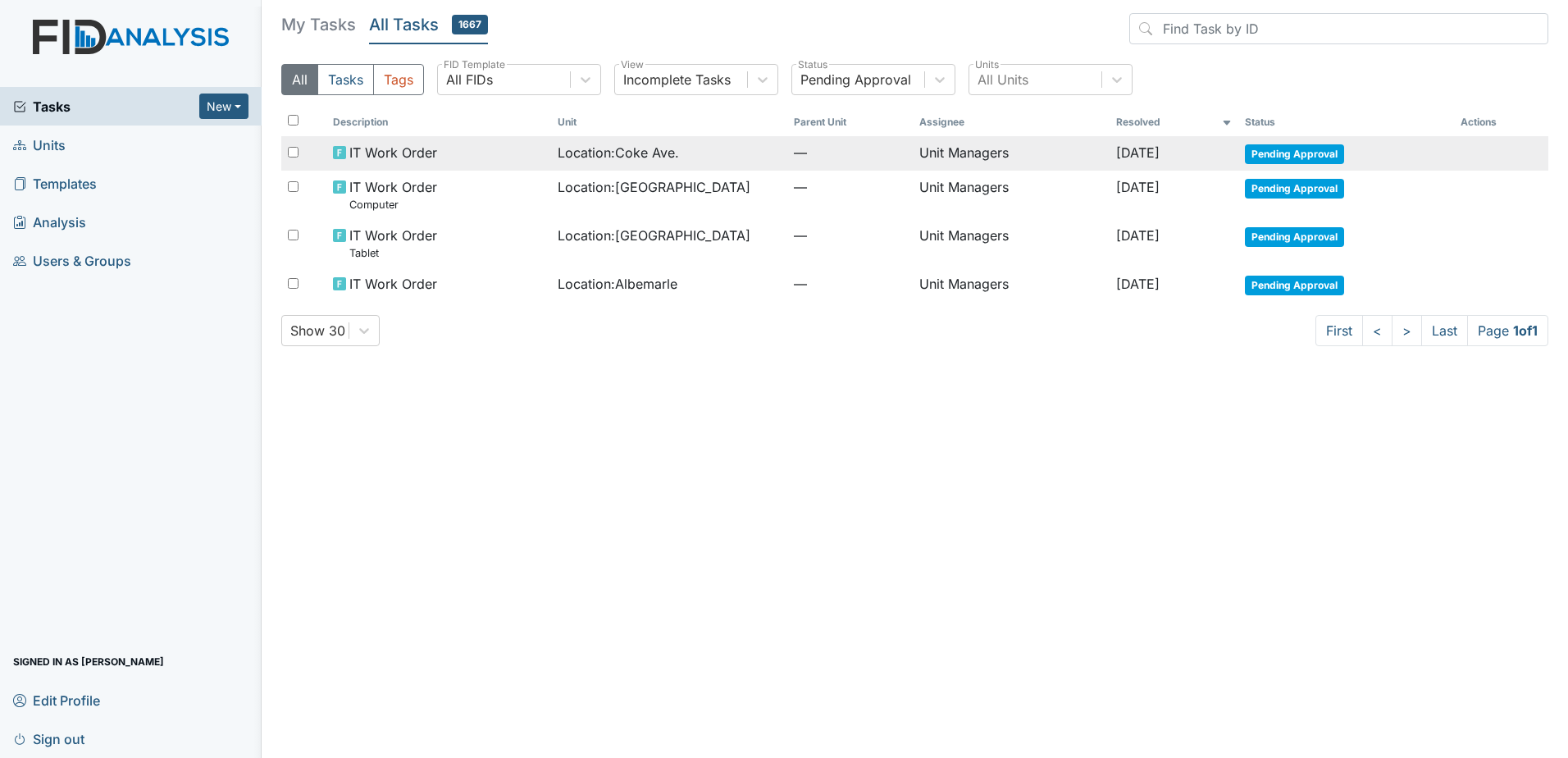
click at [458, 151] on div "IT Work Order" at bounding box center [439, 152] width 212 height 20
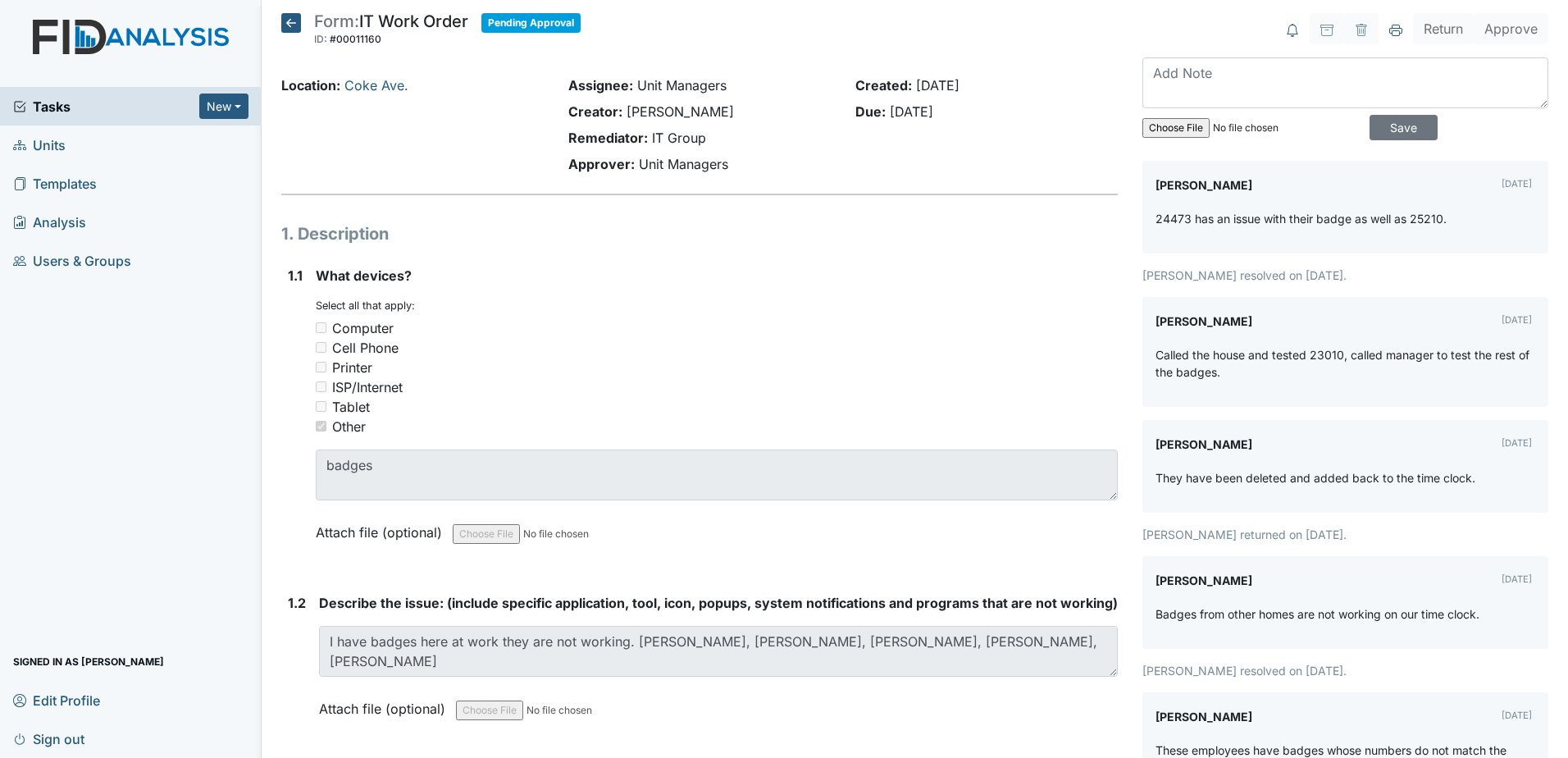
click at [288, 30] on icon at bounding box center [290, 22] width 20 height 20
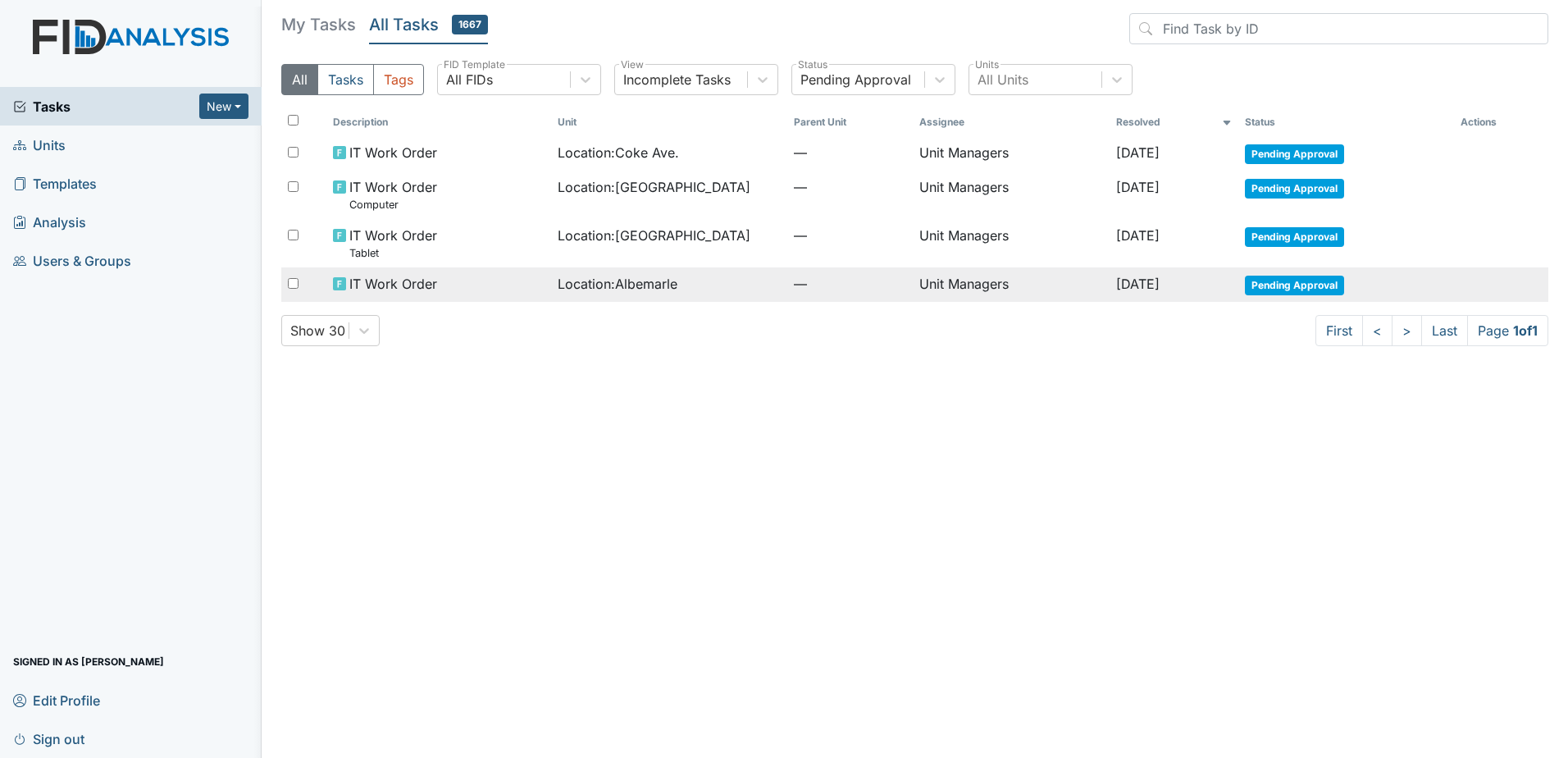
click at [558, 279] on span "Location : [GEOGRAPHIC_DATA]" at bounding box center [617, 283] width 120 height 20
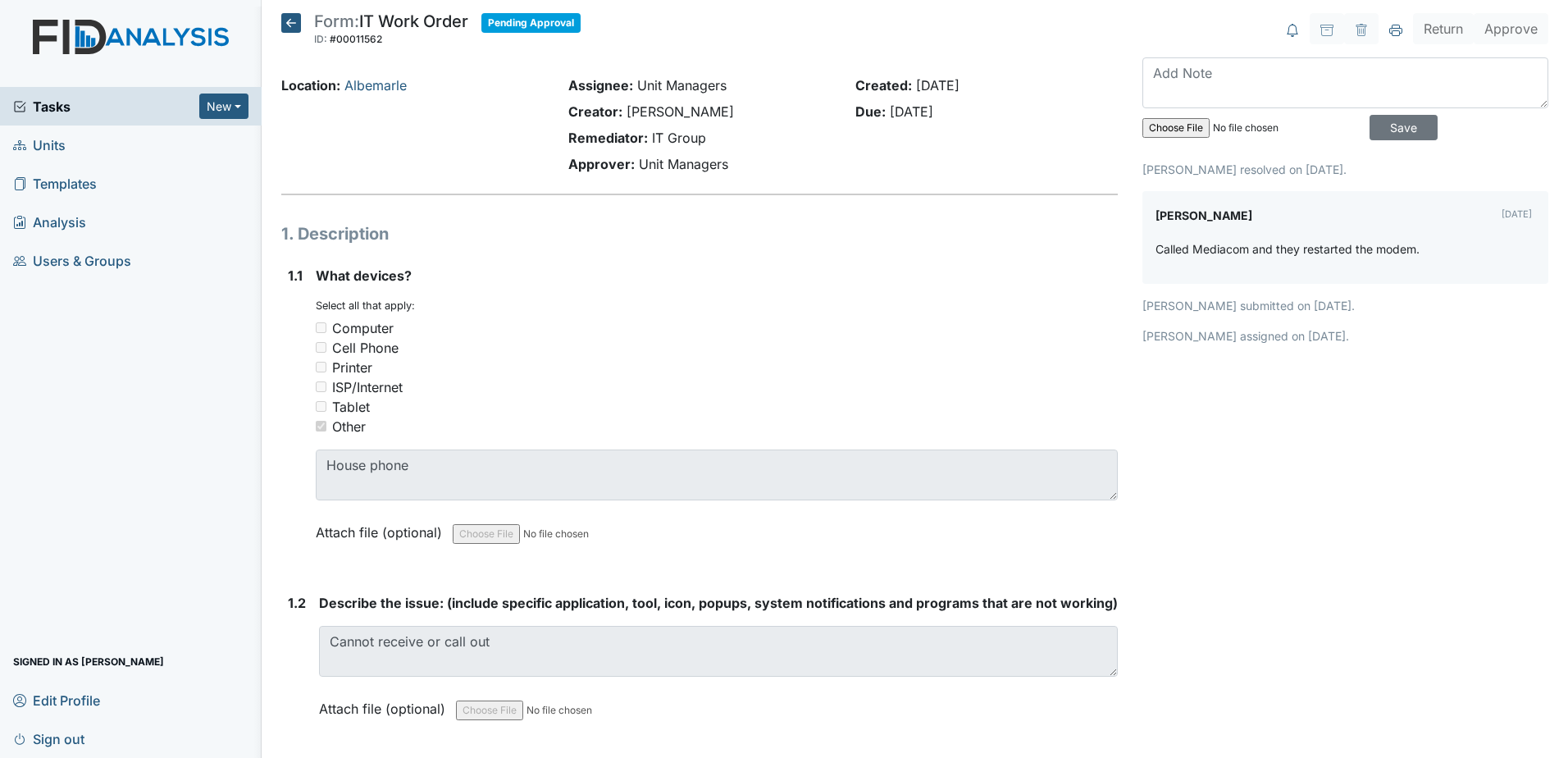
click at [304, 20] on h5 "Form: IT Work Order ID: #00011562 Pending Approval Autosaving..." at bounding box center [431, 31] width 300 height 36
click at [295, 20] on icon at bounding box center [290, 22] width 20 height 20
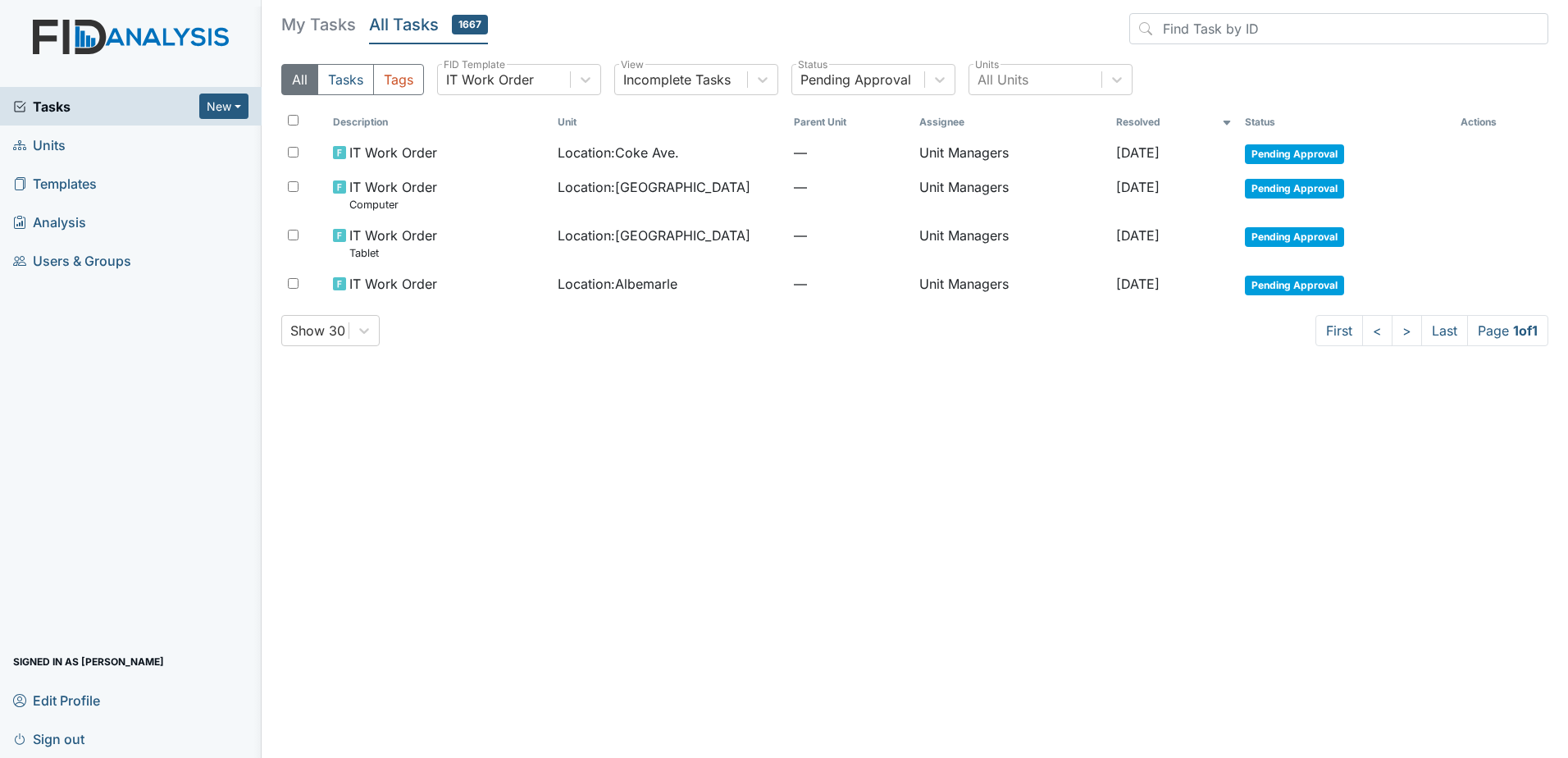
click at [349, 30] on h5 "My Tasks" at bounding box center [318, 24] width 75 height 23
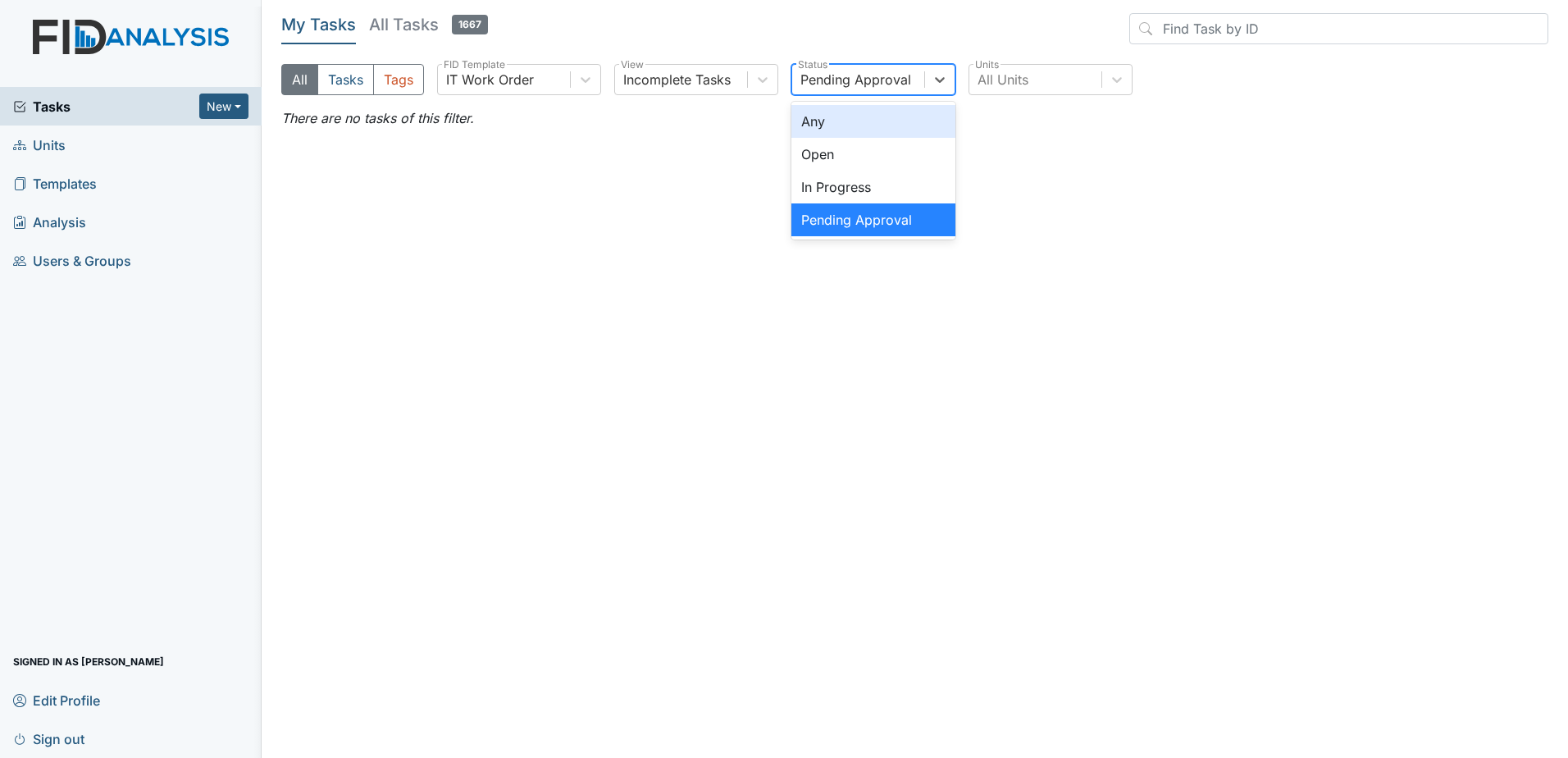
click at [880, 68] on div "Pending Approval" at bounding box center [857, 79] width 132 height 30
click at [883, 147] on div "Open" at bounding box center [874, 154] width 164 height 33
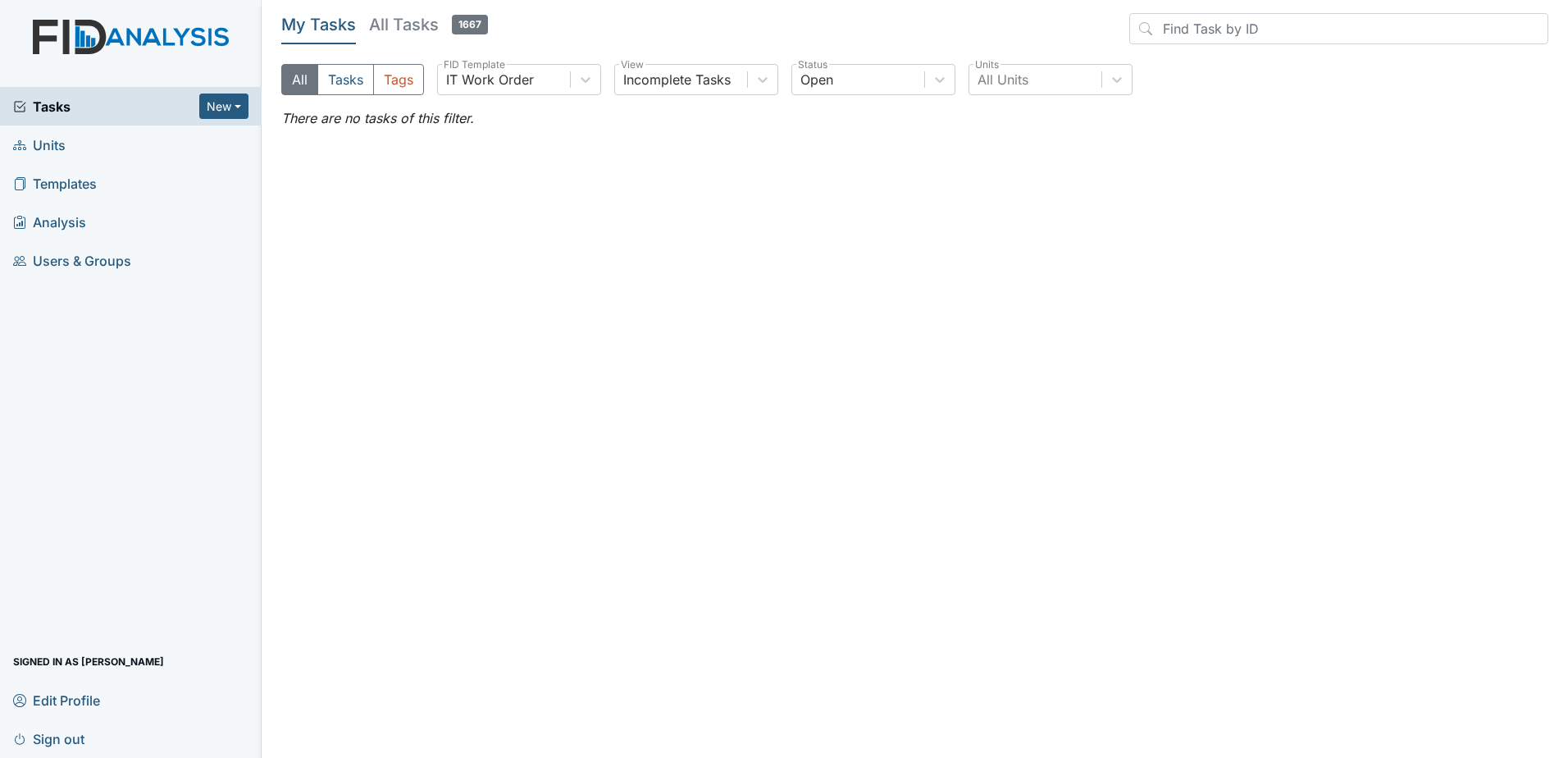
click at [847, 97] on div "All Tasks Tags IT Work Order FID Template Incomplete Tasks View Open Status All…" at bounding box center [914, 86] width 1267 height 44
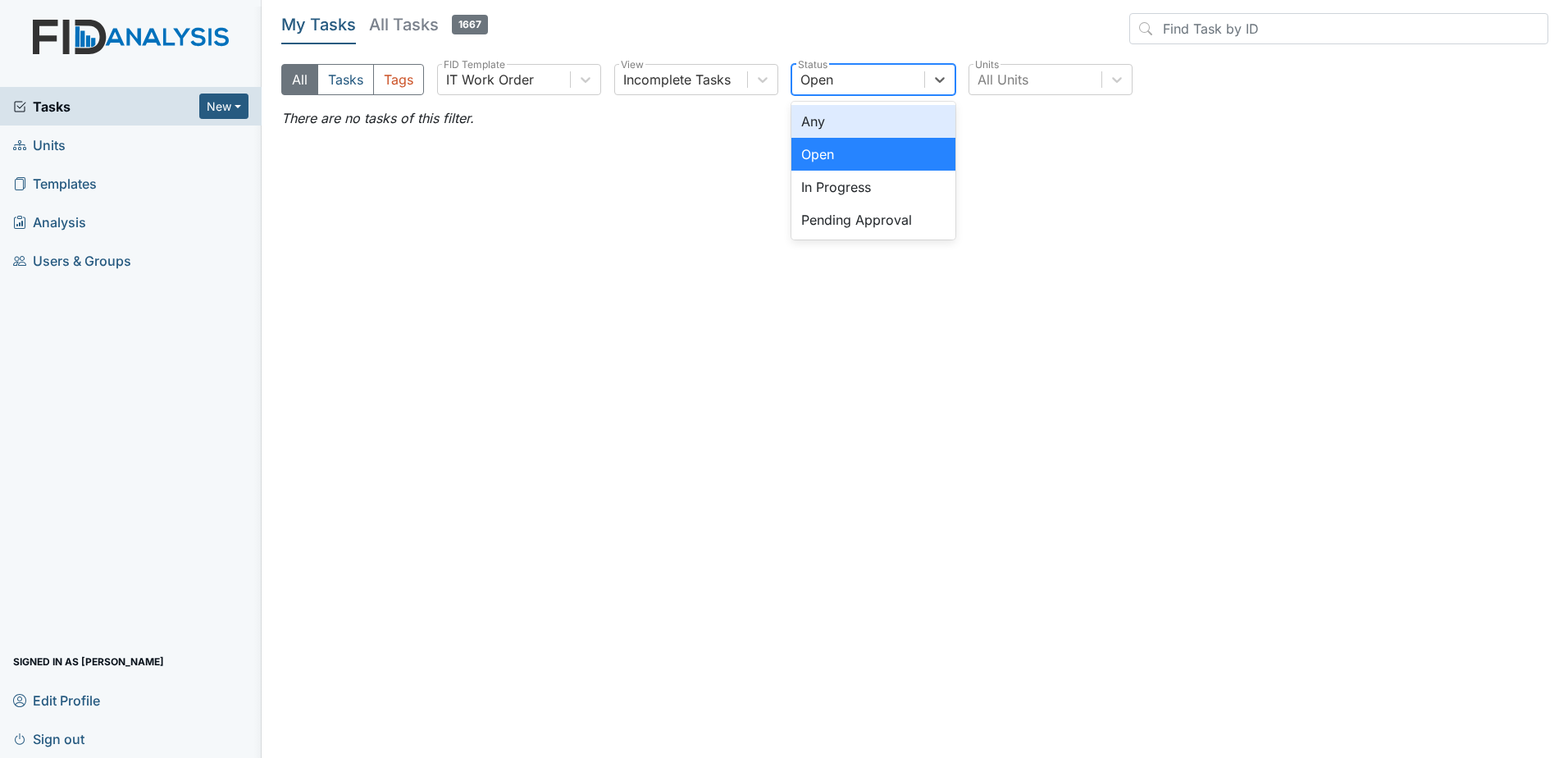
click at [849, 82] on div "Open" at bounding box center [857, 79] width 132 height 30
click at [853, 125] on div "Any" at bounding box center [874, 120] width 164 height 33
